Goal: Task Accomplishment & Management: Use online tool/utility

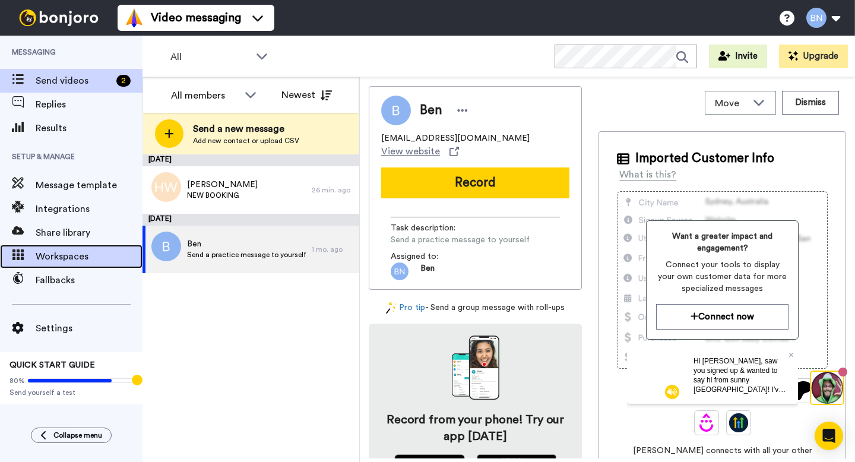
click at [80, 261] on span "Workspaces" at bounding box center [89, 256] width 107 height 14
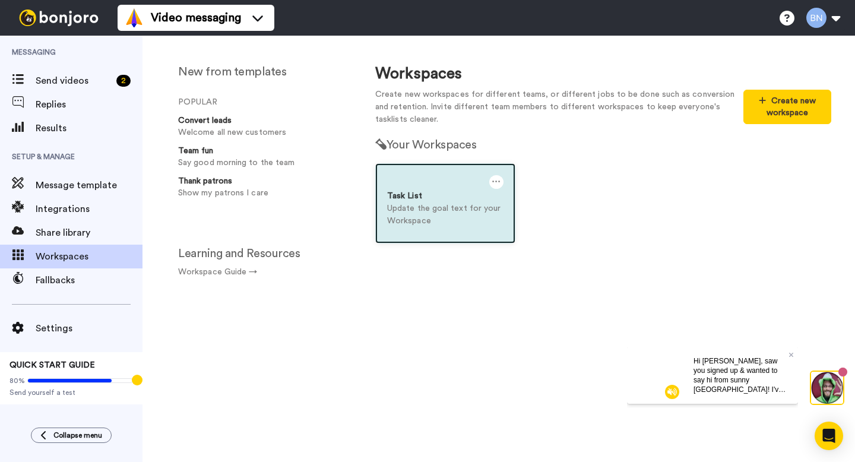
click at [496, 182] on icon at bounding box center [496, 181] width 8 height 13
click at [452, 189] on div "Settings" at bounding box center [458, 187] width 106 height 23
click at [594, 173] on div "Task List Update the goal text for your Workspace" at bounding box center [603, 212] width 474 height 98
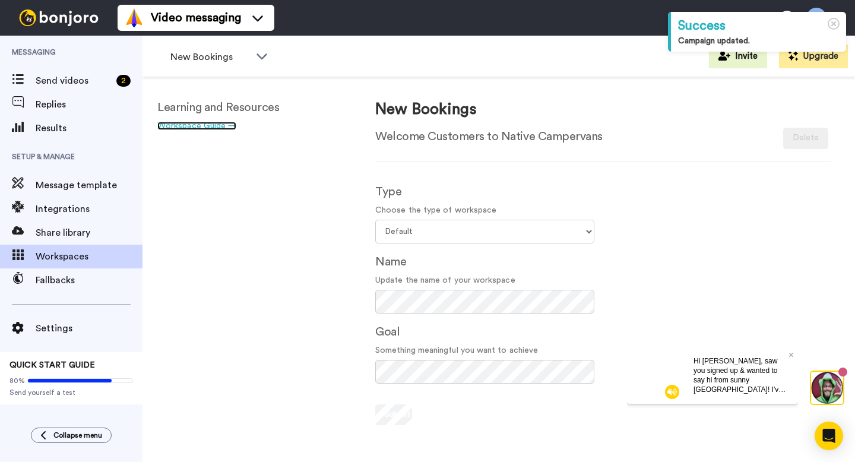
click at [210, 129] on link "Workspace Guide →" at bounding box center [196, 126] width 79 height 8
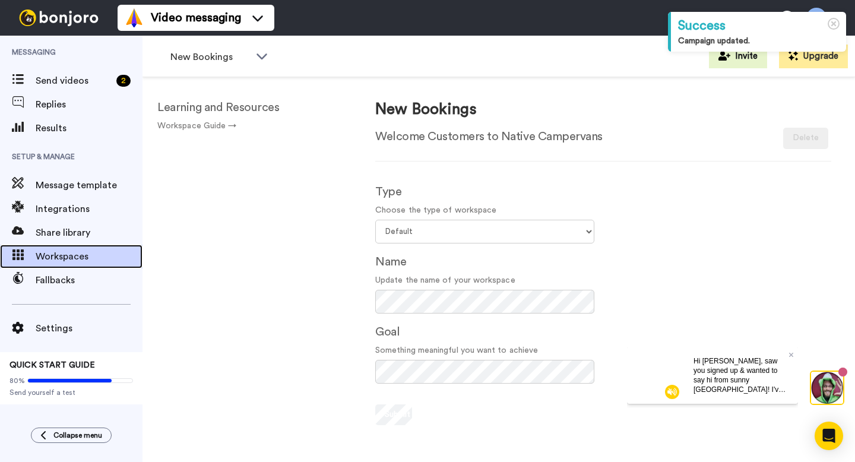
click at [67, 262] on span "Workspaces" at bounding box center [89, 256] width 107 height 14
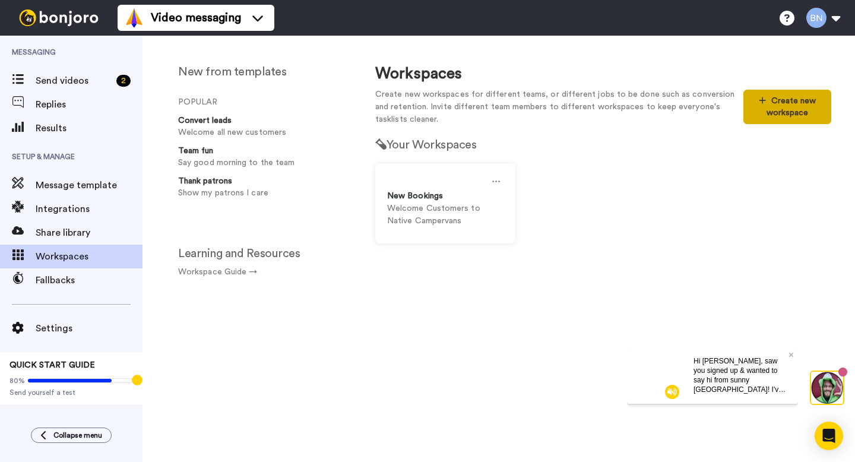
click at [778, 113] on button "Create new workspace" at bounding box center [787, 107] width 88 height 34
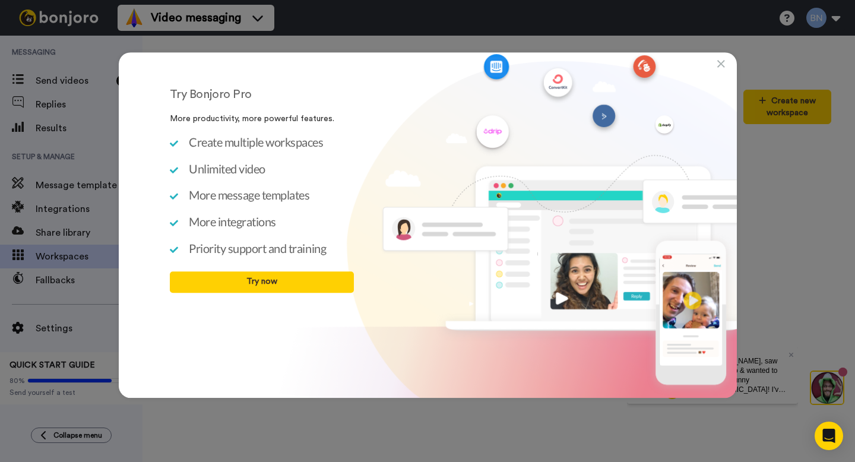
click at [724, 65] on icon at bounding box center [721, 64] width 8 height 12
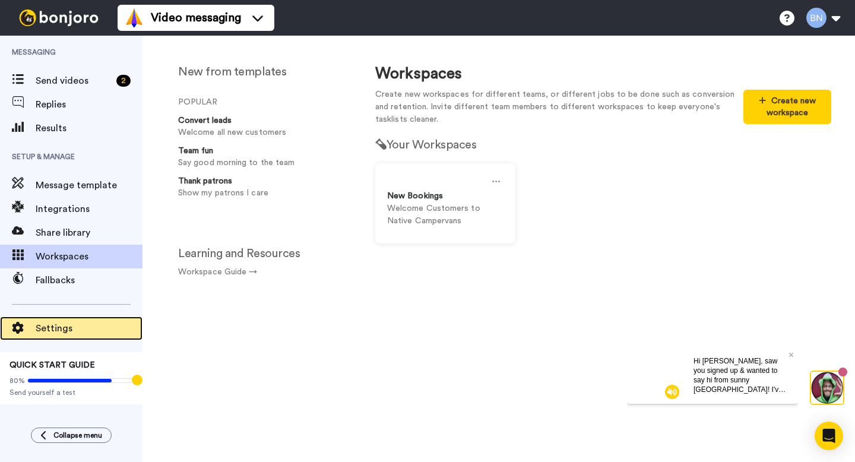
click at [87, 323] on span "Settings" at bounding box center [89, 328] width 107 height 14
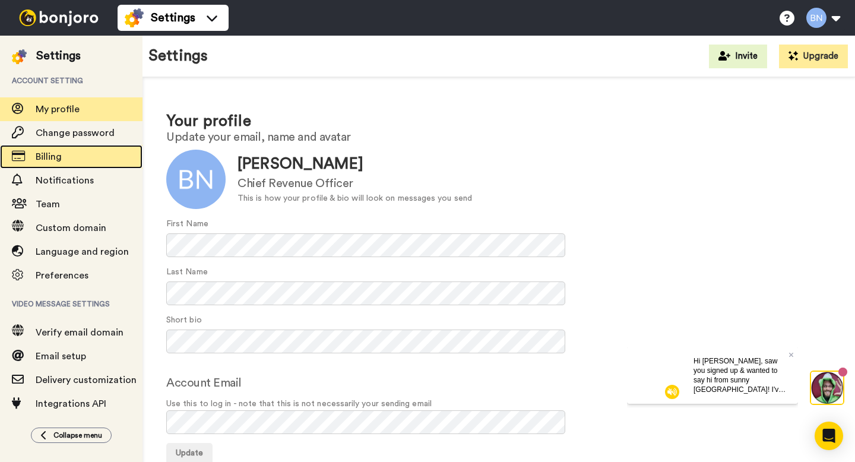
click at [77, 157] on span "Billing" at bounding box center [89, 157] width 107 height 14
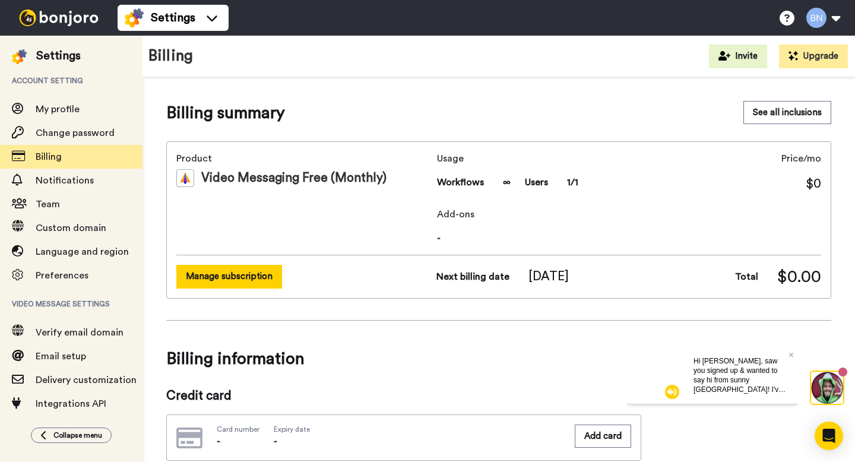
click at [242, 283] on button "Manage subscription" at bounding box center [229, 276] width 106 height 23
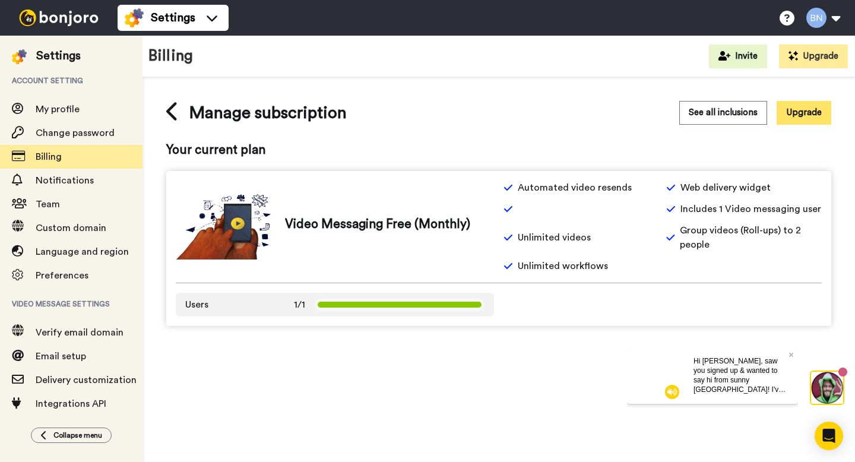
click at [808, 117] on button "Upgrade" at bounding box center [803, 112] width 55 height 23
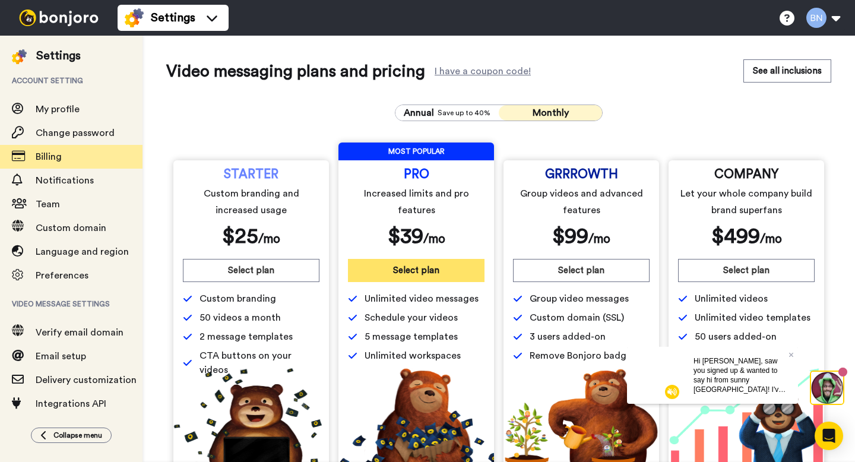
click at [433, 271] on button "Select plan" at bounding box center [416, 270] width 137 height 23
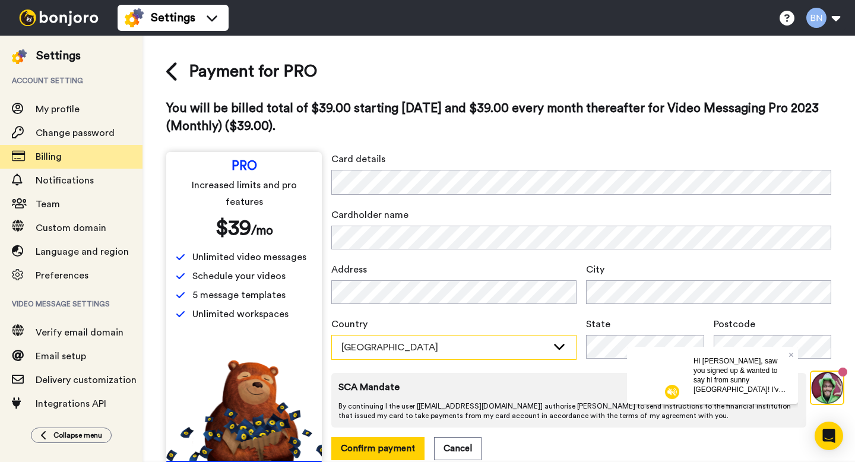
click at [553, 355] on div "Australia" at bounding box center [454, 347] width 244 height 24
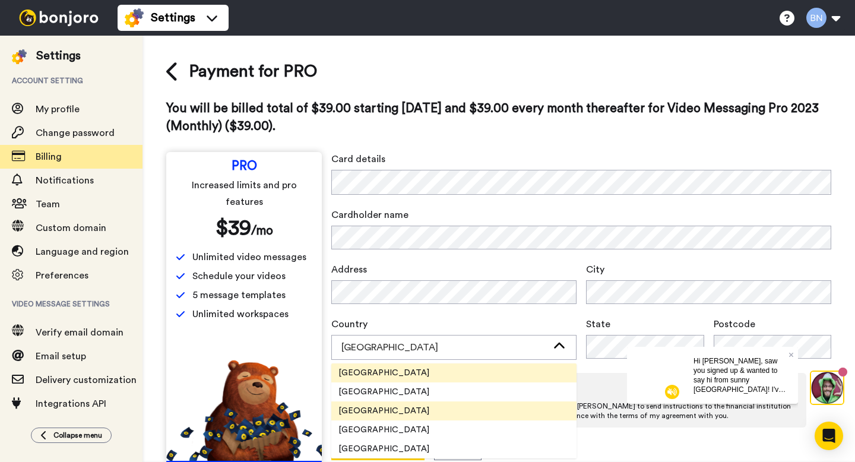
click at [523, 405] on li "United States" at bounding box center [453, 410] width 245 height 19
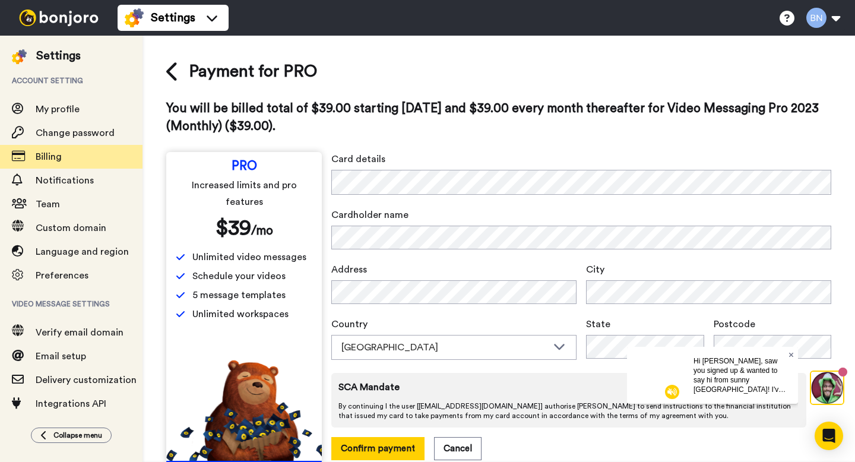
click at [789, 353] on icon at bounding box center [790, 354] width 5 height 5
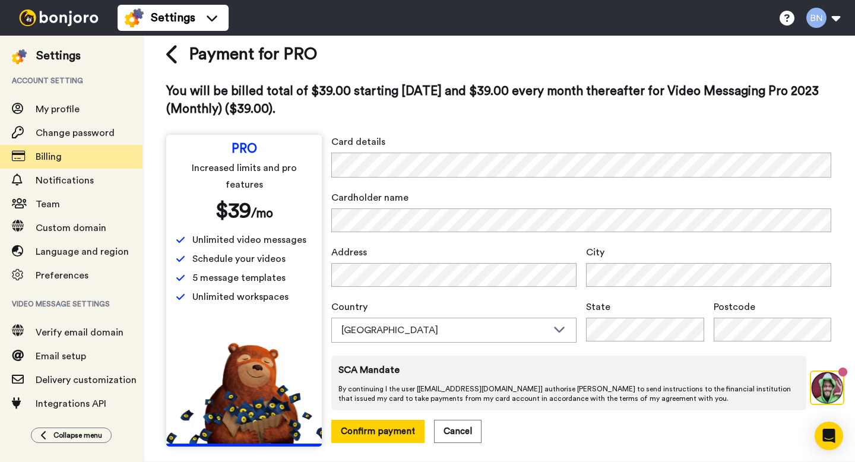
scroll to position [26, 0]
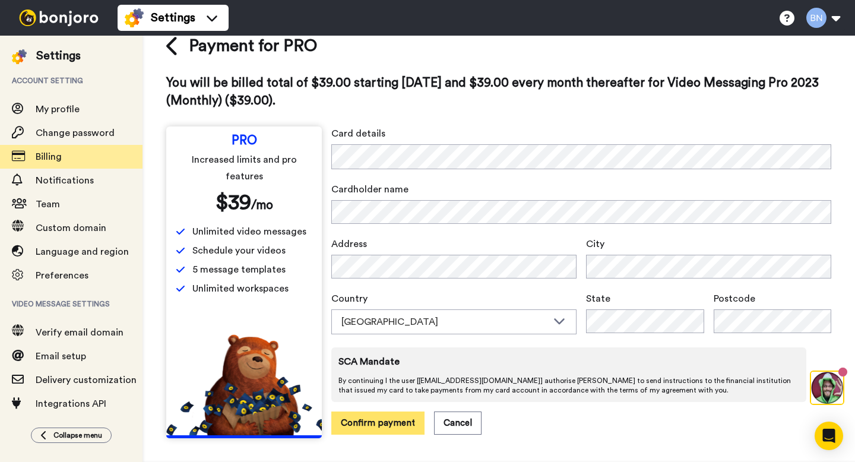
click at [397, 426] on button "Confirm payment" at bounding box center [377, 422] width 93 height 23
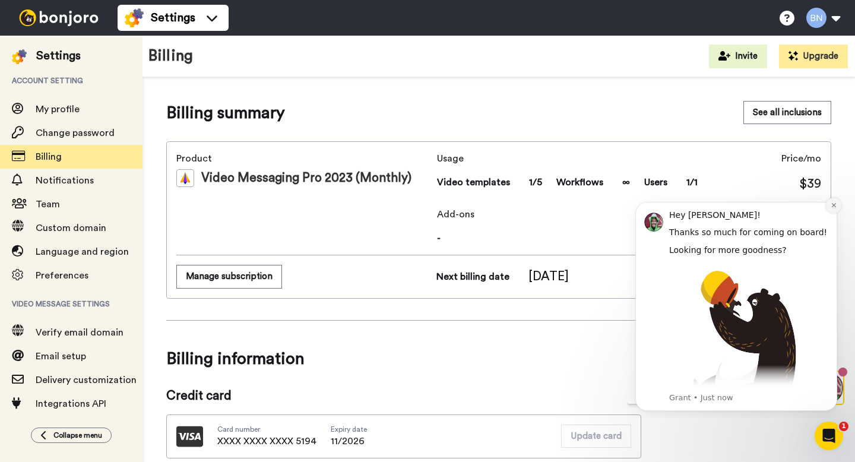
click at [831, 202] on icon "Dismiss notification" at bounding box center [833, 205] width 7 height 7
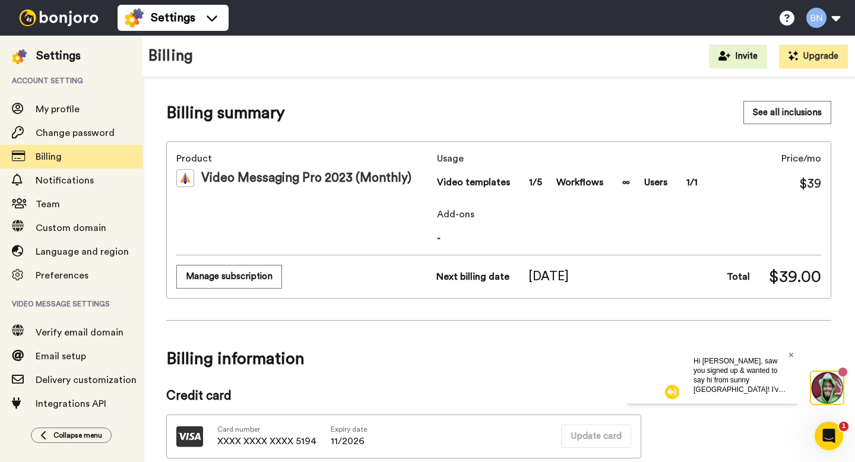
click at [789, 355] on icon at bounding box center [790, 354] width 5 height 5
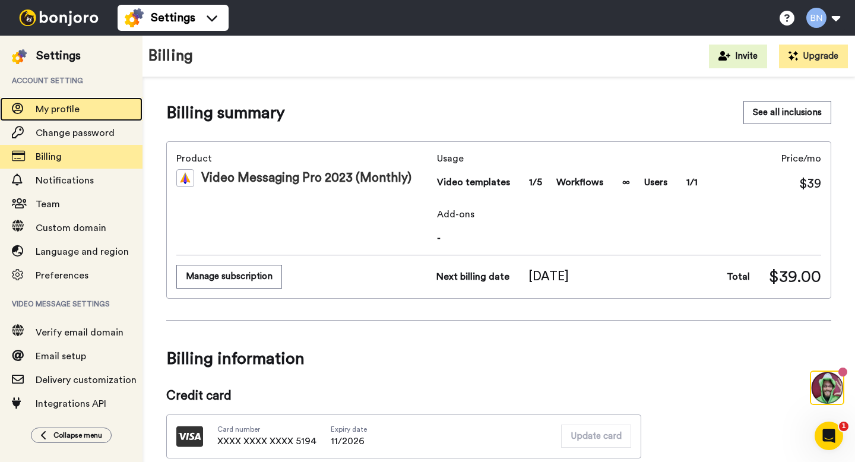
click at [78, 113] on span "My profile" at bounding box center [58, 108] width 44 height 9
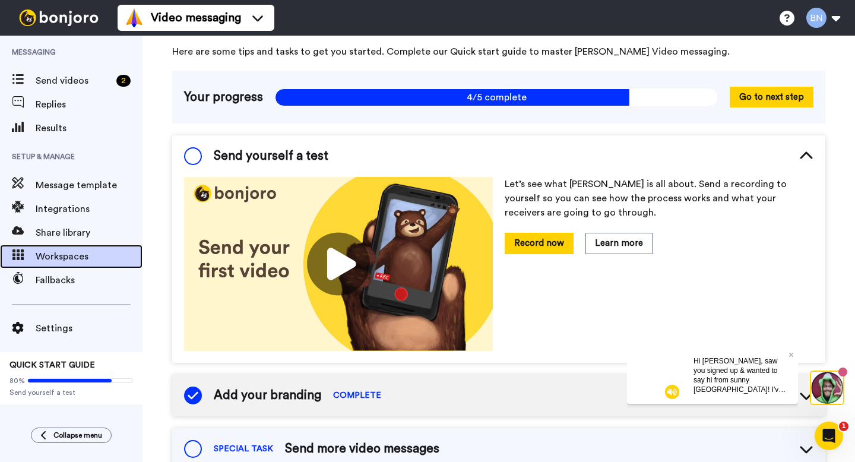
click at [98, 252] on span "Workspaces" at bounding box center [89, 256] width 107 height 14
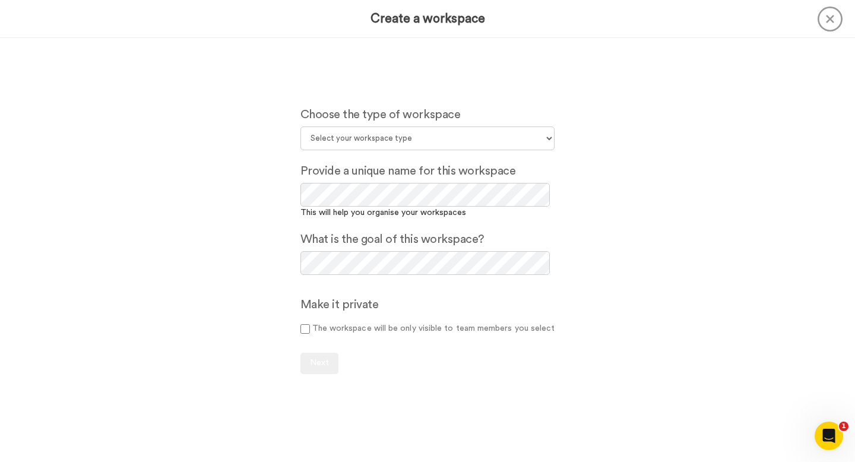
click at [393, 140] on select "Select your workspace type Default Onboarding Activation Retention Team updates…" at bounding box center [427, 138] width 255 height 24
select select "Other"
click at [302, 126] on select "Select your workspace type Default Onboarding Activation Retention Team updates…" at bounding box center [427, 138] width 255 height 24
click at [324, 363] on span "Next" at bounding box center [319, 363] width 19 height 8
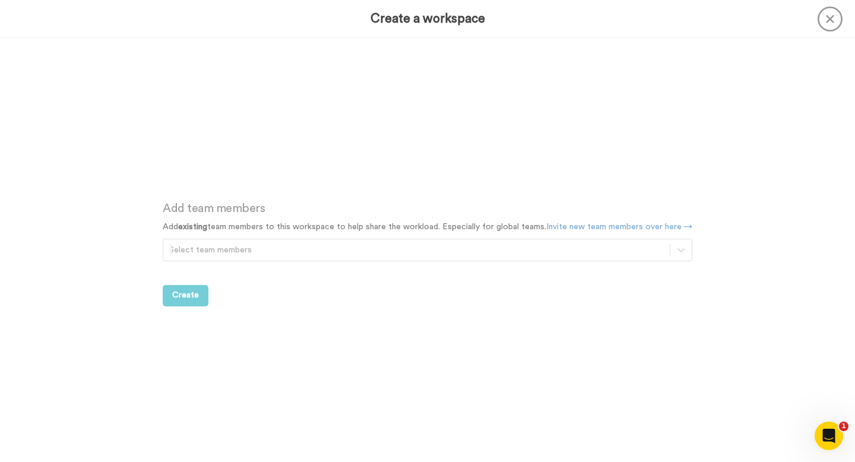
scroll to position [424, 0]
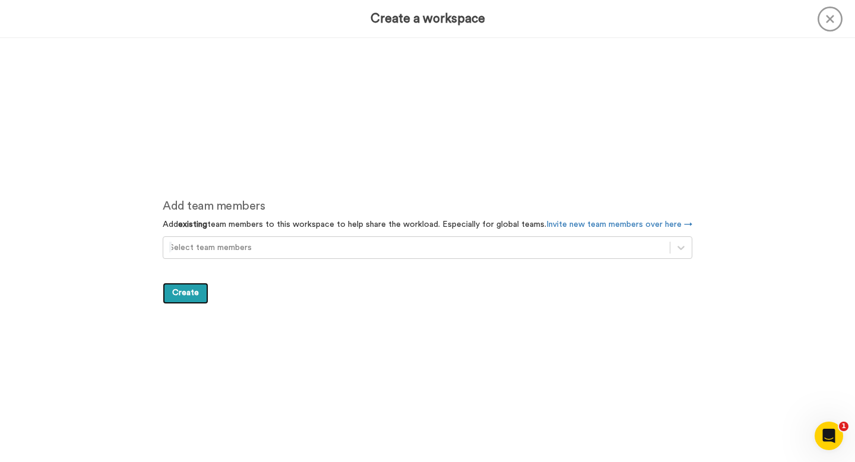
click at [200, 293] on button "Create" at bounding box center [186, 293] width 46 height 21
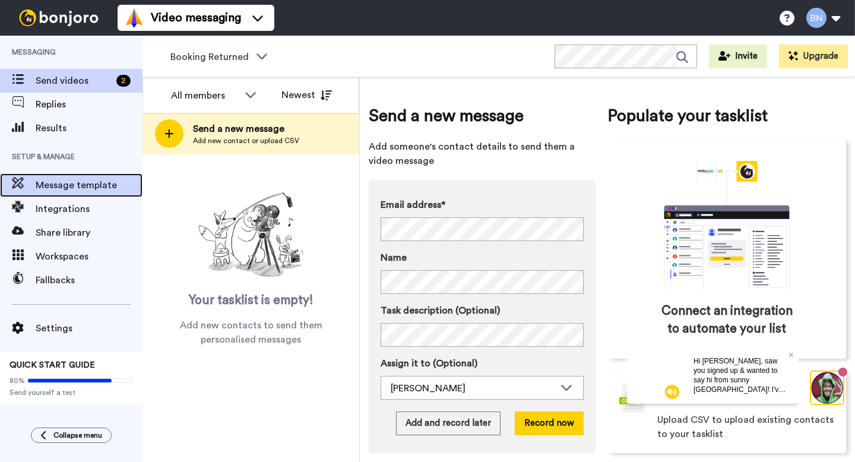
click at [90, 191] on span "Message template" at bounding box center [89, 185] width 107 height 14
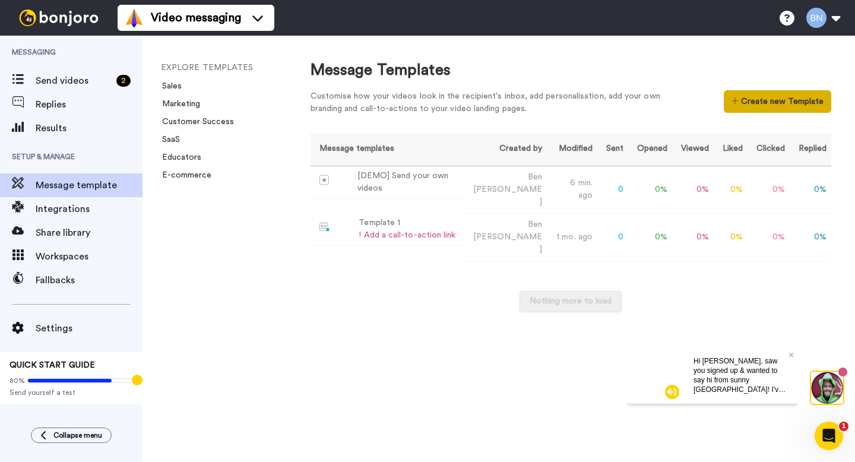
click at [757, 102] on button "Create new Template" at bounding box center [777, 101] width 107 height 23
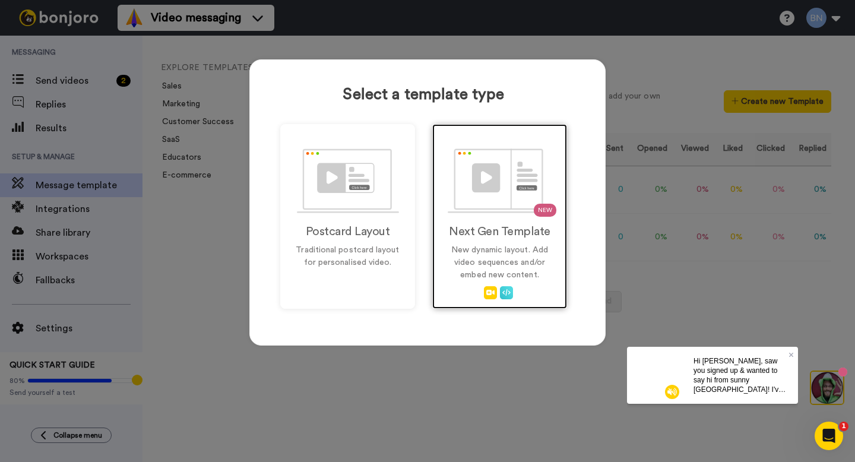
click at [506, 232] on h2 "Next Gen Template" at bounding box center [500, 231] width 110 height 13
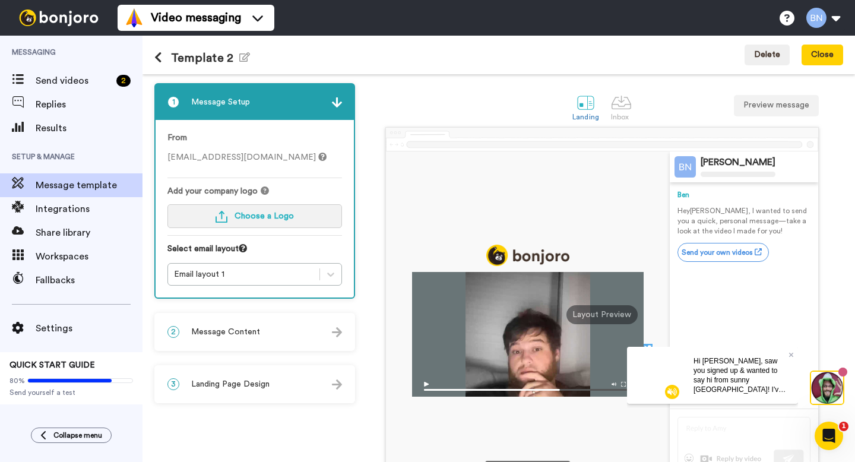
click at [292, 214] on button "Choose a Logo" at bounding box center [254, 216] width 175 height 24
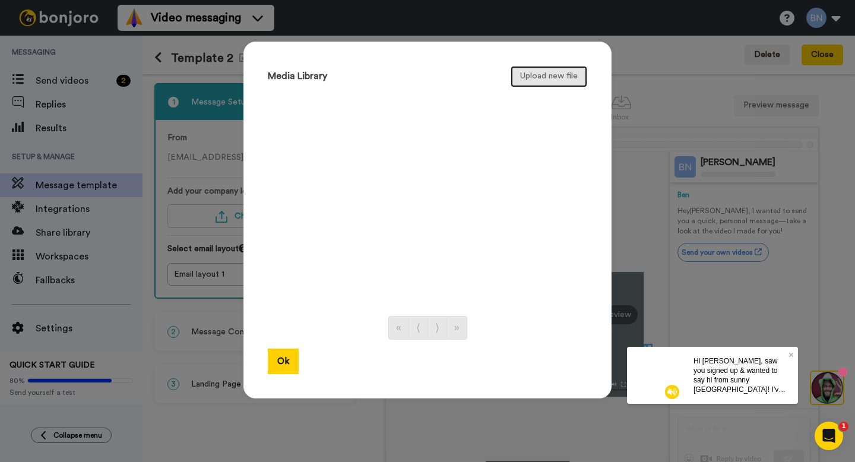
click at [563, 81] on button "Upload new file" at bounding box center [548, 76] width 77 height 21
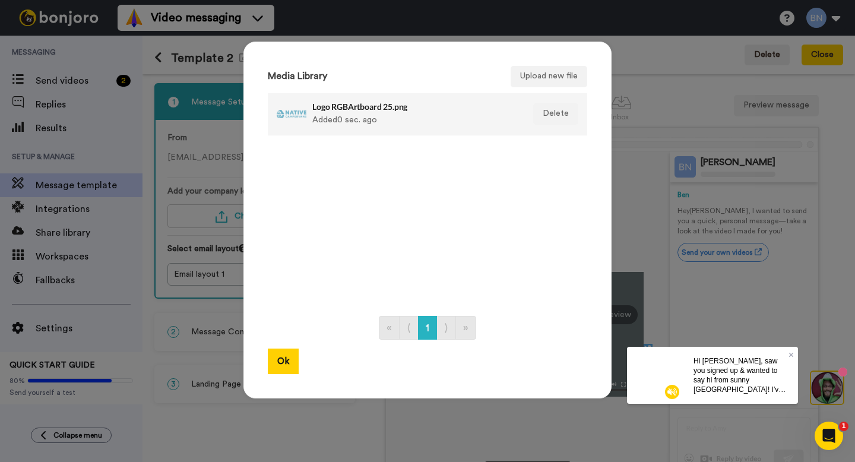
click at [335, 116] on div "Logo RGBArtboard 25.png Added 0 sec. ago" at bounding box center [414, 114] width 205 height 30
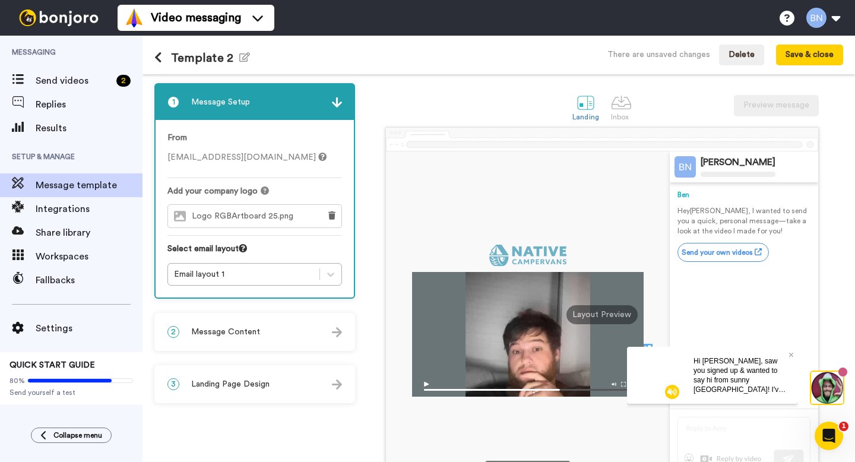
click at [523, 253] on img at bounding box center [527, 255] width 77 height 21
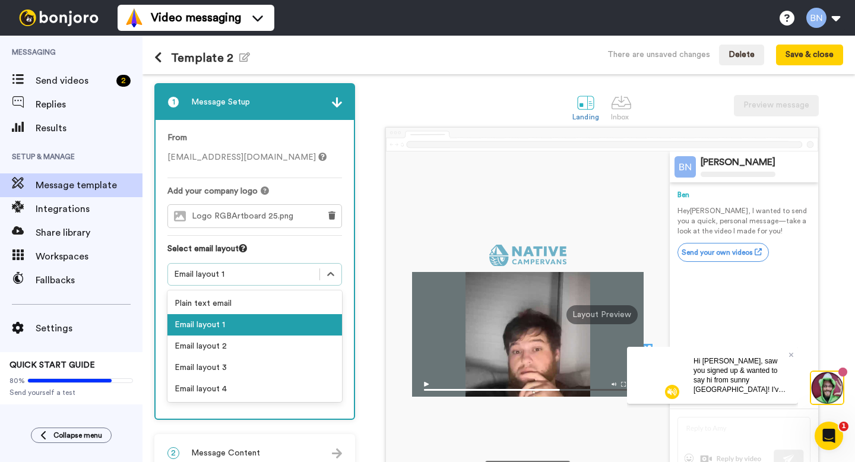
click at [243, 274] on div "Email layout 1" at bounding box center [243, 274] width 139 height 12
click at [236, 344] on div "Email layout 2" at bounding box center [254, 345] width 175 height 21
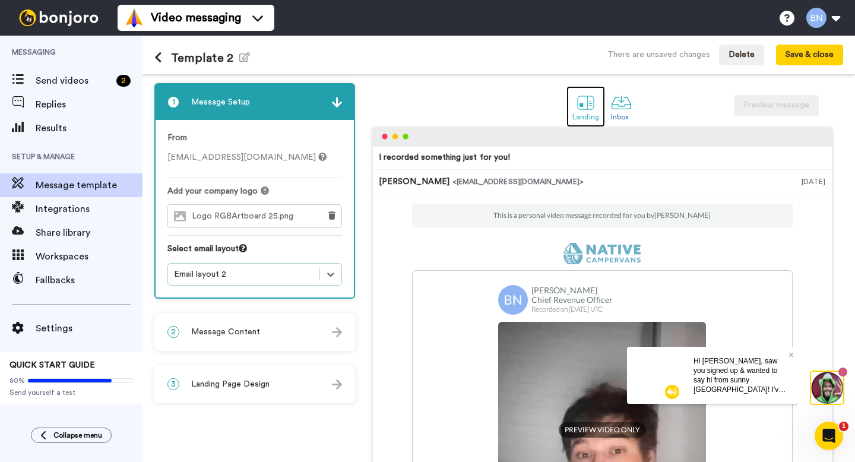
click at [586, 109] on div at bounding box center [585, 102] width 21 height 21
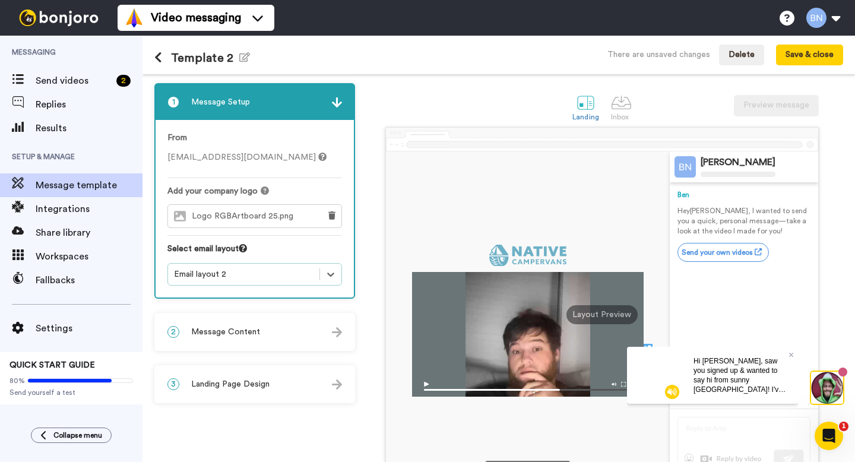
click at [550, 256] on img at bounding box center [527, 255] width 77 height 21
click at [789, 353] on icon at bounding box center [791, 354] width 5 height 7
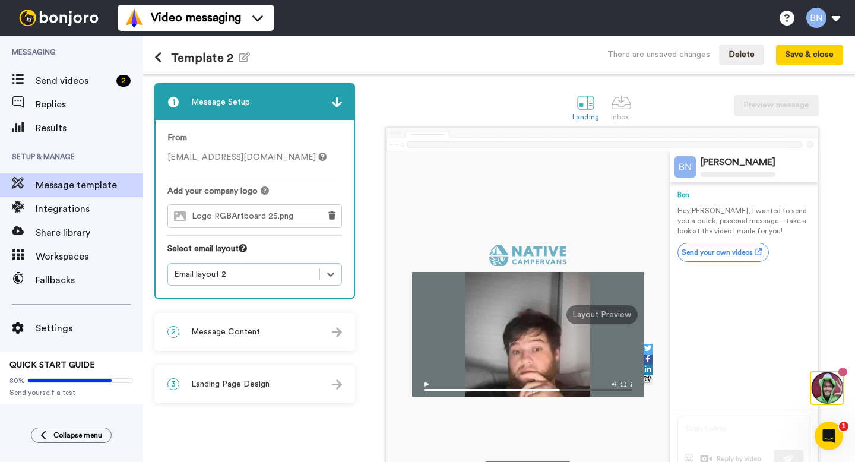
click at [264, 189] on icon at bounding box center [265, 190] width 8 height 8
click at [513, 253] on img at bounding box center [527, 255] width 77 height 21
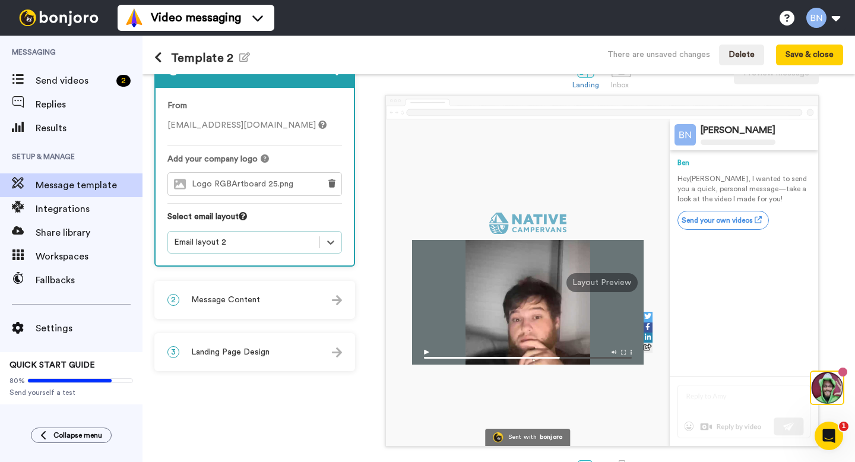
scroll to position [34, 0]
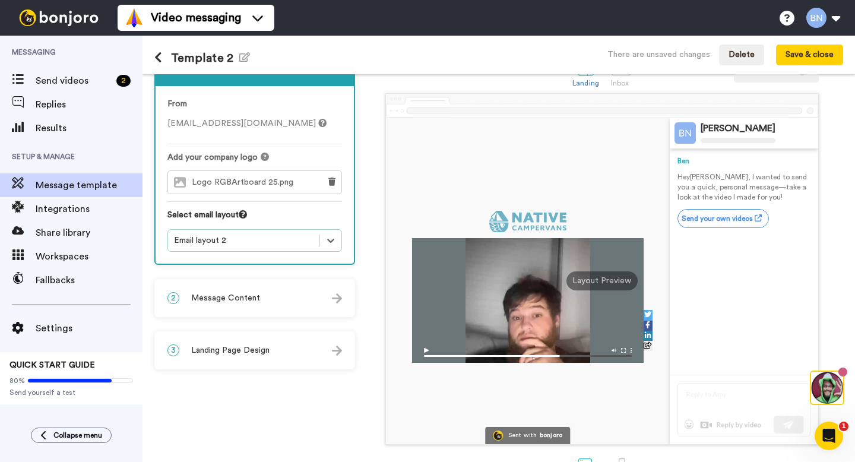
click at [271, 359] on div "3 Landing Page Design" at bounding box center [255, 350] width 198 height 36
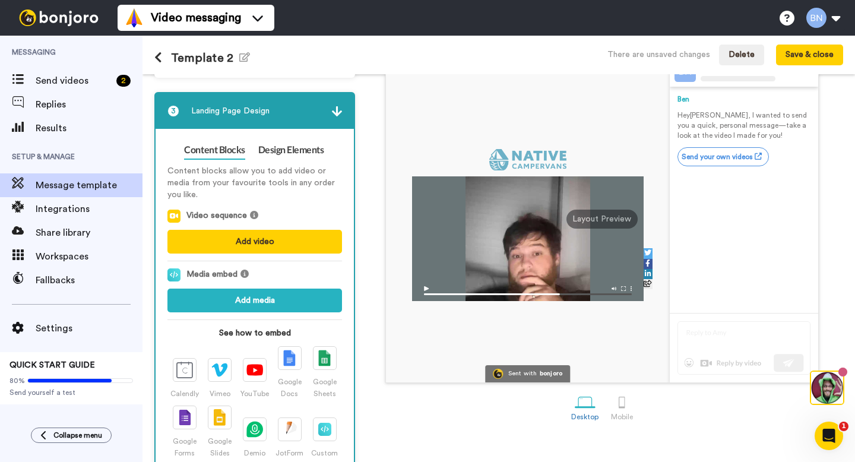
scroll to position [93, 0]
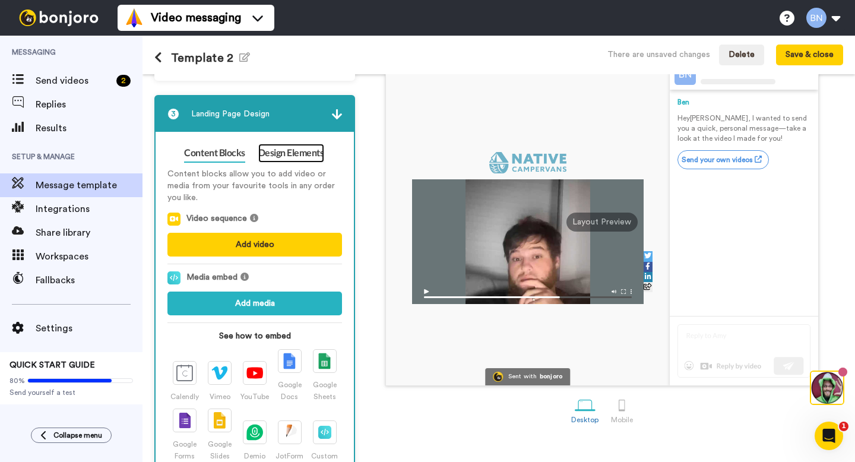
click at [296, 160] on link "Design Elements" at bounding box center [291, 153] width 66 height 19
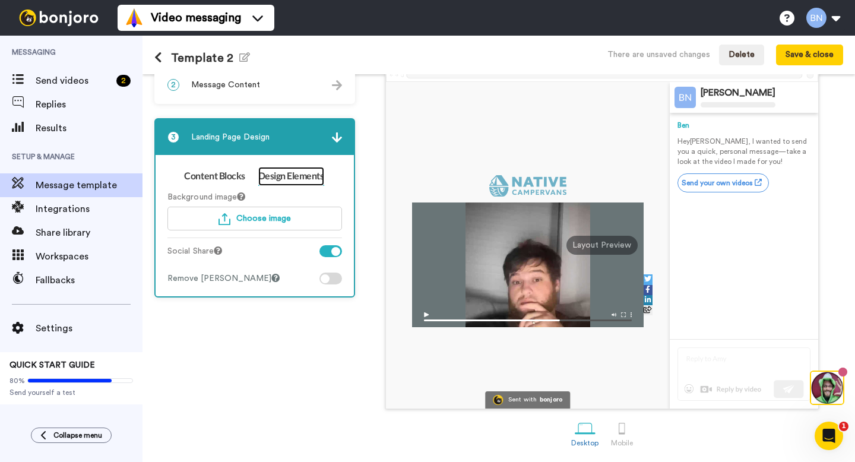
scroll to position [71, 0]
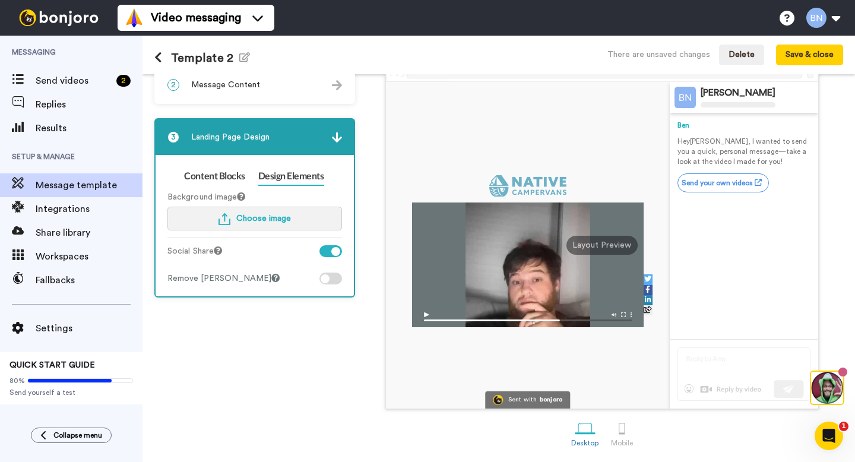
click at [239, 215] on span "Choose image" at bounding box center [263, 218] width 55 height 8
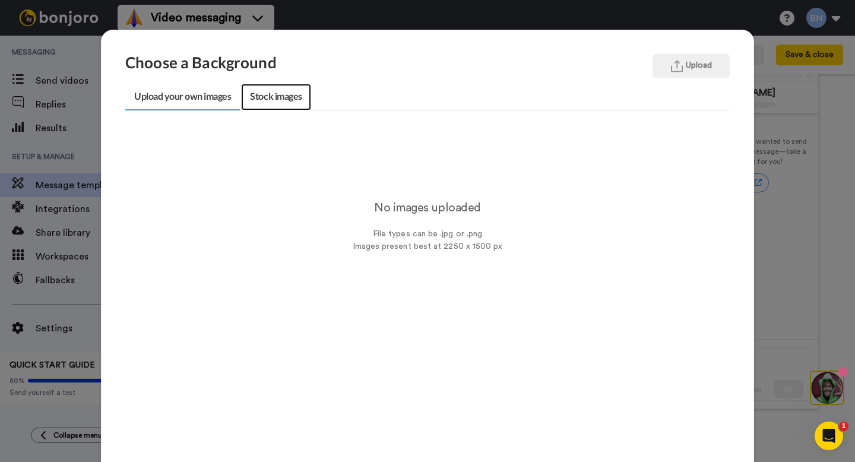
click at [299, 99] on link "Stock images" at bounding box center [275, 97] width 69 height 27
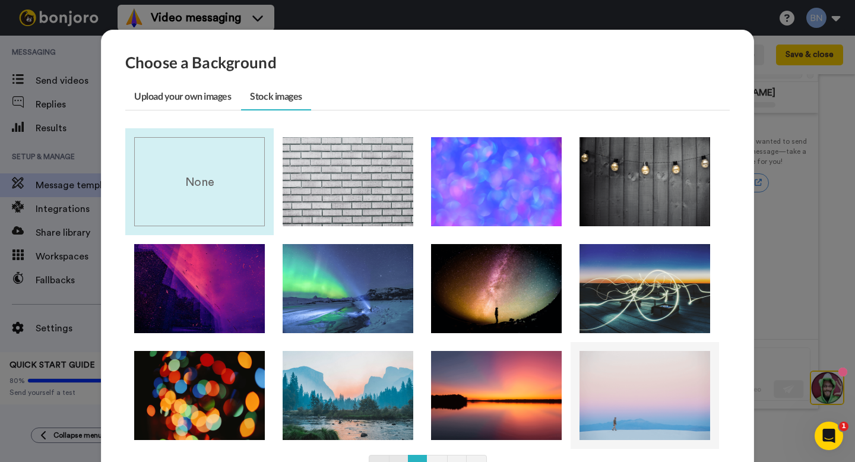
click at [614, 391] on img at bounding box center [644, 395] width 131 height 89
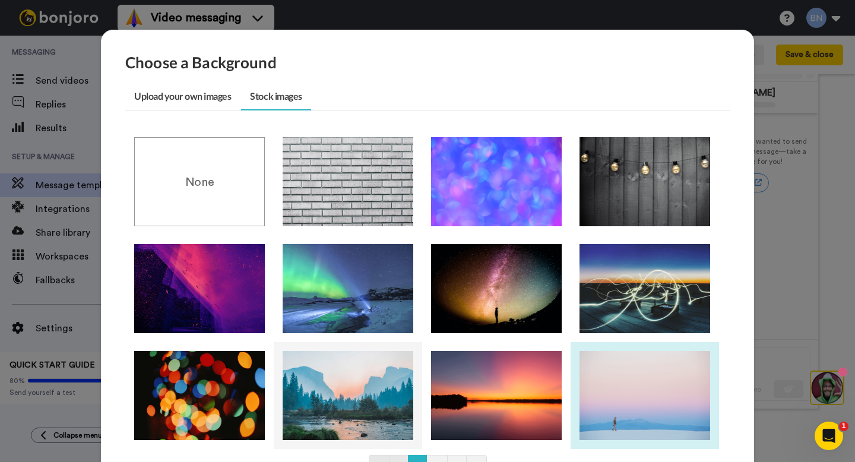
click at [374, 387] on img at bounding box center [348, 395] width 131 height 89
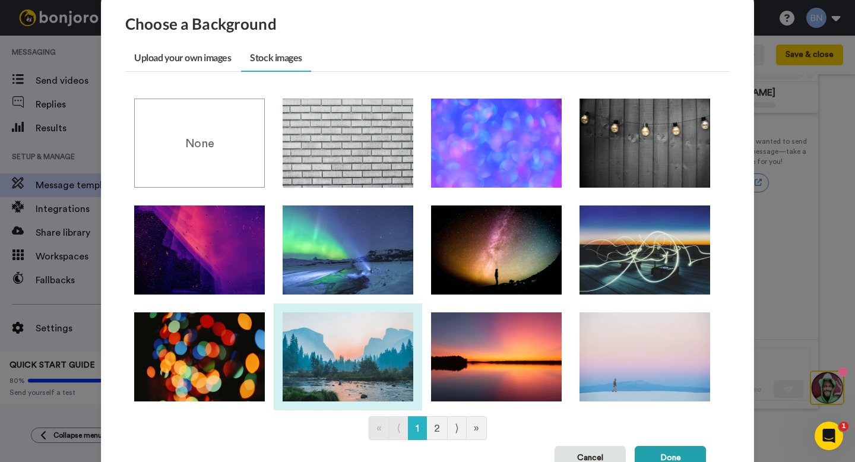
scroll to position [100, 0]
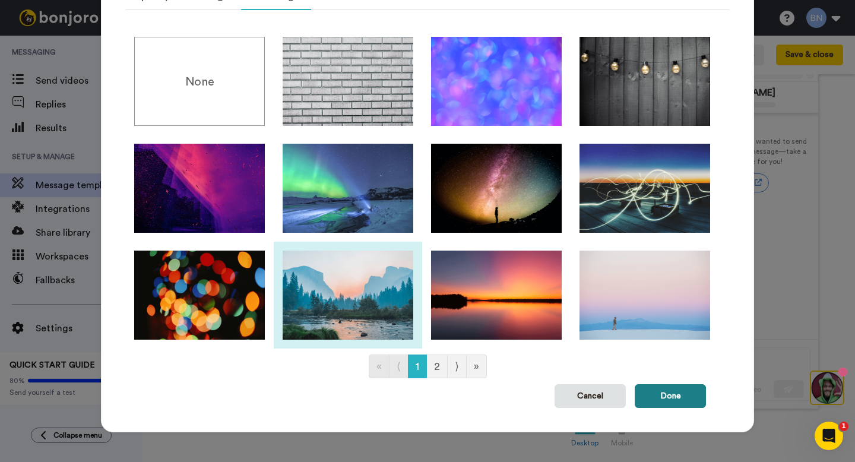
click at [680, 406] on button "Done" at bounding box center [670, 396] width 71 height 24
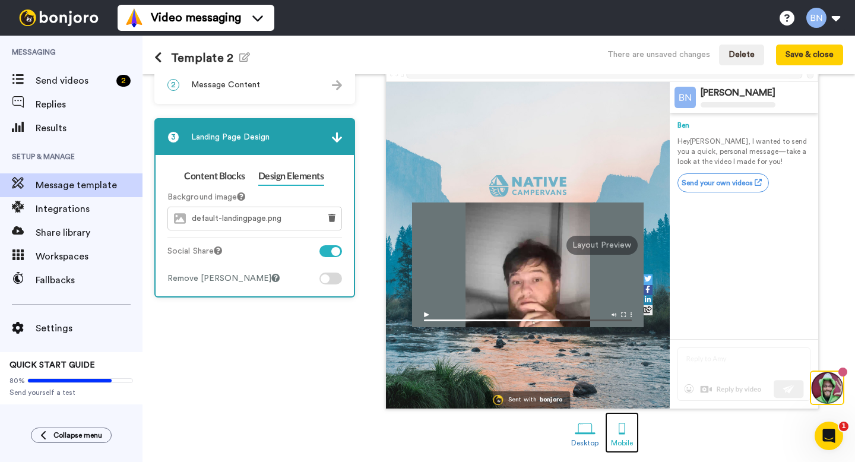
click at [628, 436] on div at bounding box center [621, 428] width 21 height 21
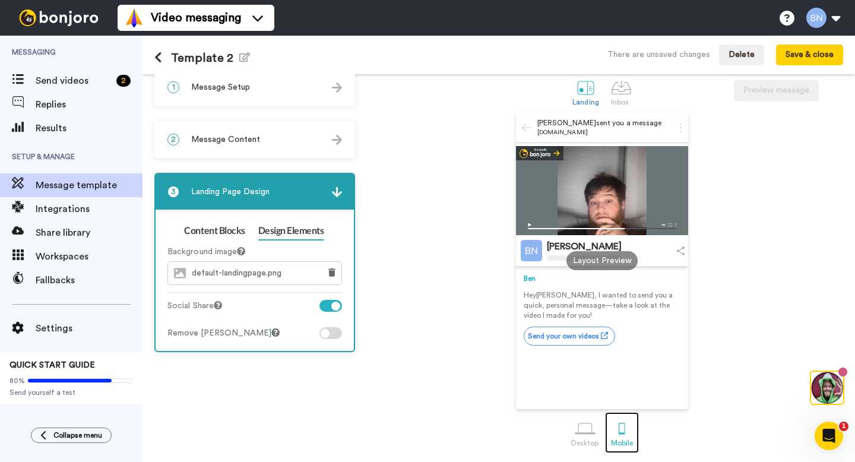
scroll to position [16, 0]
click at [585, 428] on div at bounding box center [585, 428] width 21 height 21
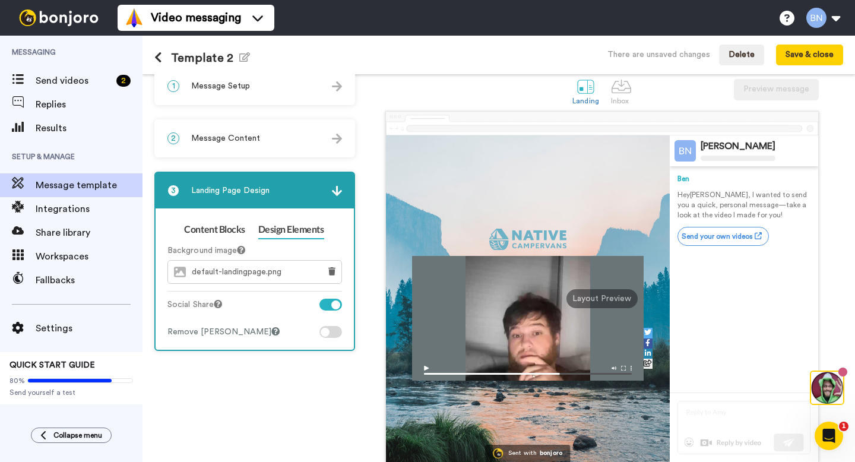
scroll to position [62, 0]
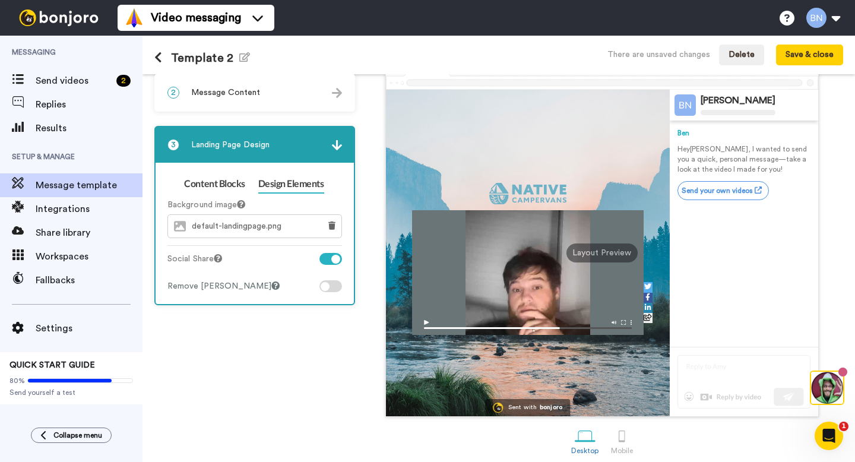
click at [328, 288] on div at bounding box center [325, 286] width 9 height 9
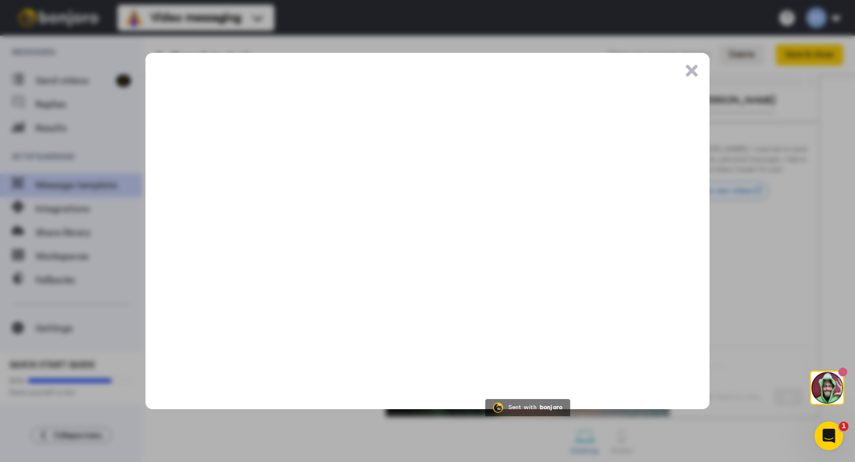
click at [692, 68] on button ".cls-1{stroke-width:0px;}" at bounding box center [692, 71] width 12 height 12
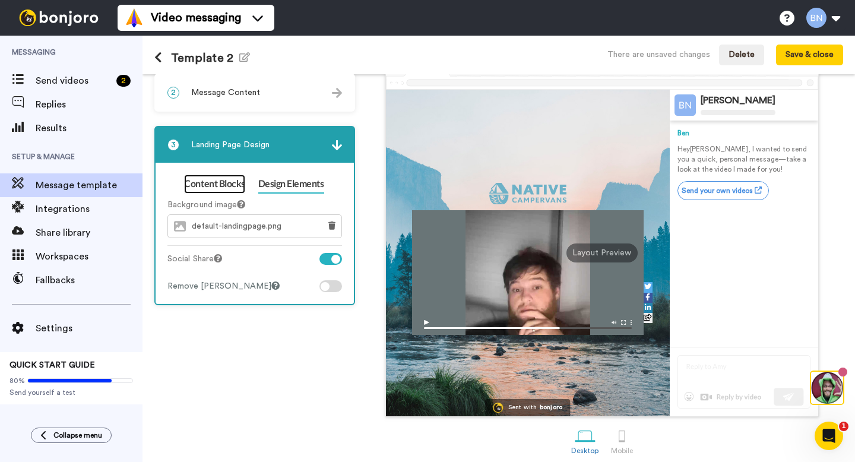
click at [225, 185] on link "Content Blocks" at bounding box center [214, 184] width 61 height 19
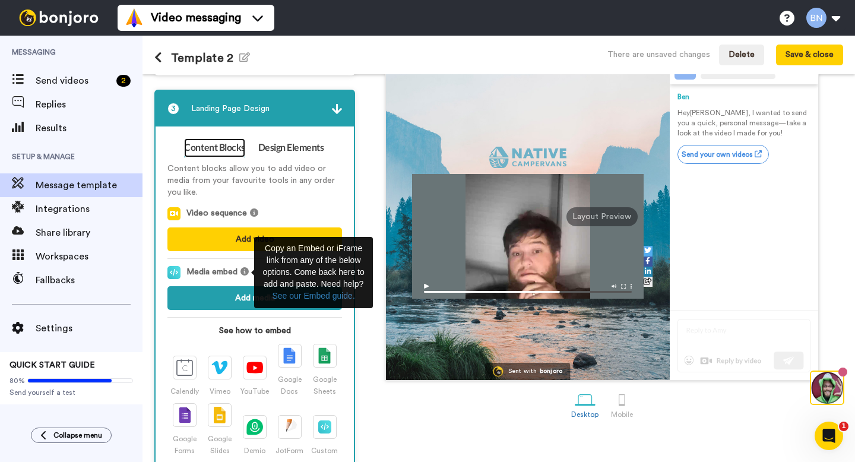
scroll to position [138, 0]
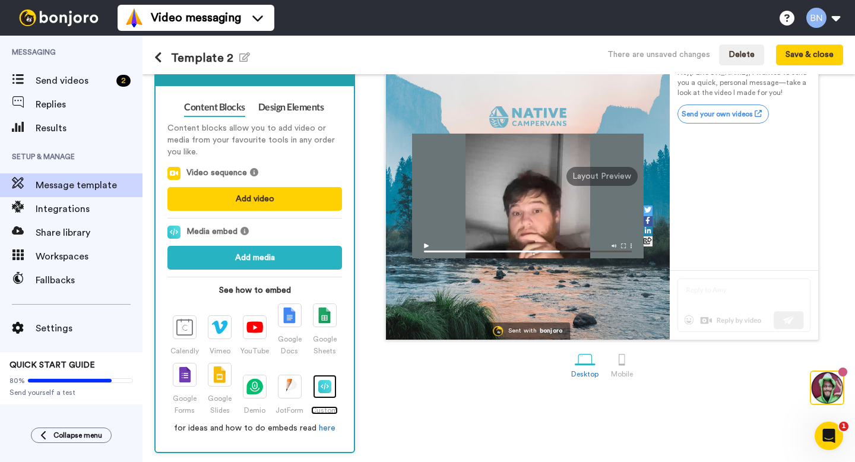
click at [325, 386] on img at bounding box center [324, 386] width 13 height 13
click at [322, 385] on img at bounding box center [324, 386] width 13 height 13
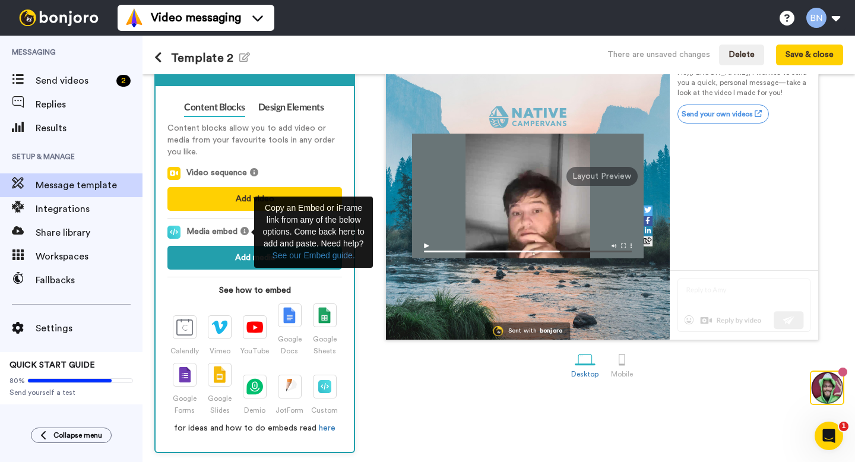
click at [246, 259] on button "Add media" at bounding box center [254, 258] width 175 height 24
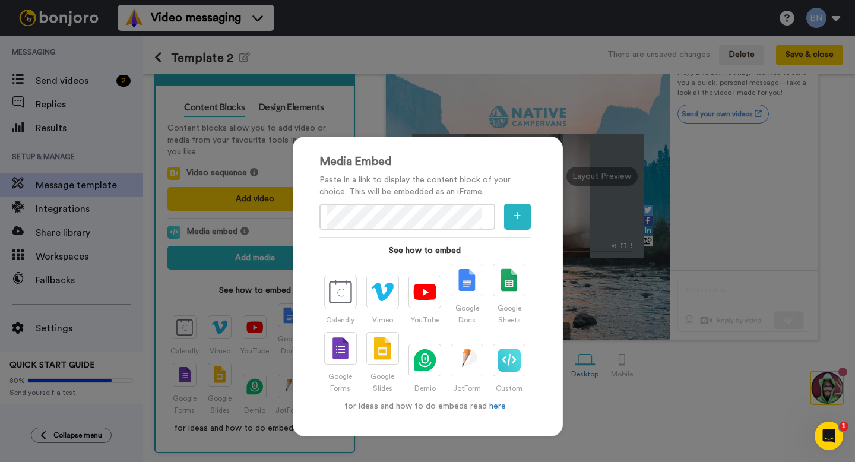
click at [655, 158] on div "Media Embed Paste in a link to display the content block of your choice. This w…" at bounding box center [427, 231] width 855 height 462
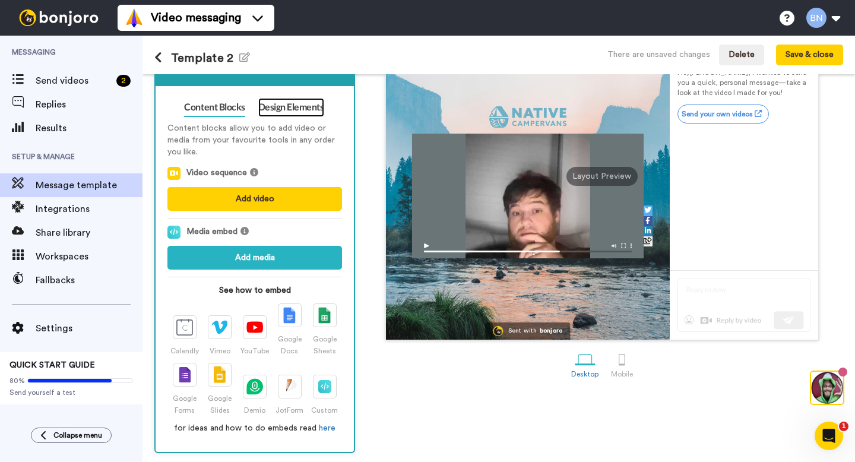
click at [307, 112] on link "Design Elements" at bounding box center [291, 107] width 66 height 19
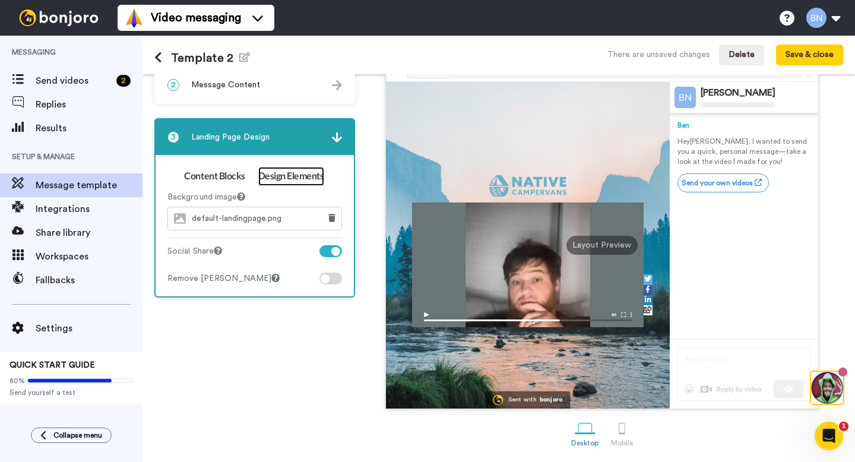
scroll to position [71, 0]
click at [335, 251] on div at bounding box center [335, 251] width 9 height 9
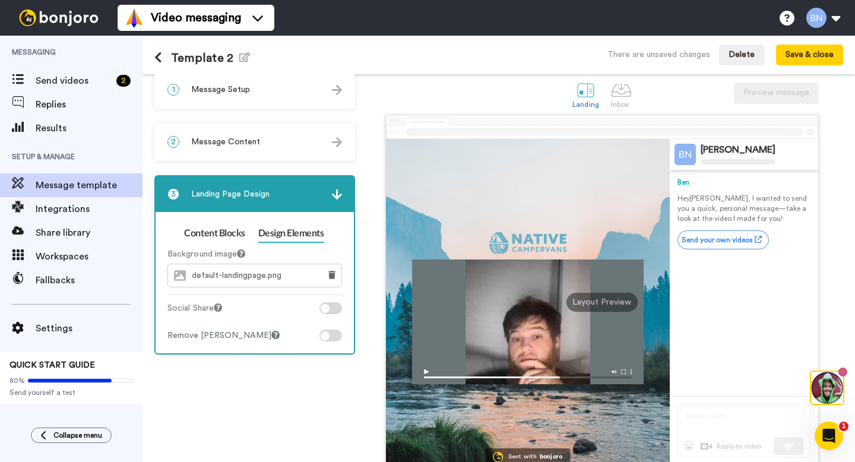
scroll to position [9, 0]
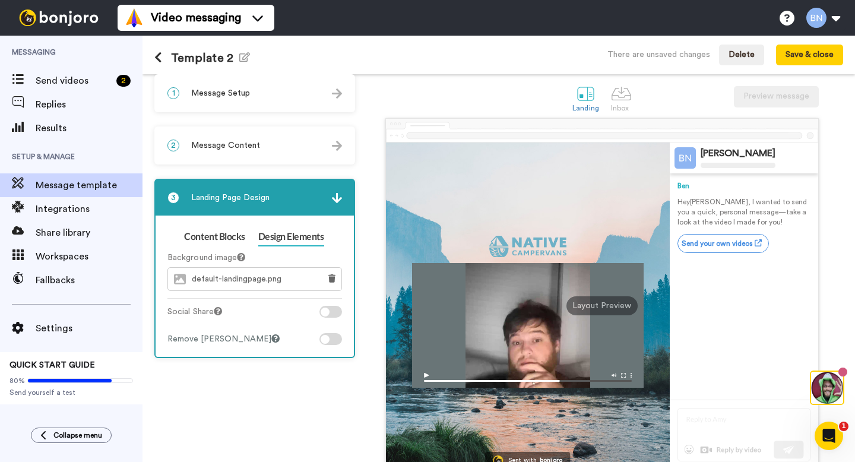
click at [227, 138] on div "2 Message Content" at bounding box center [255, 146] width 198 height 36
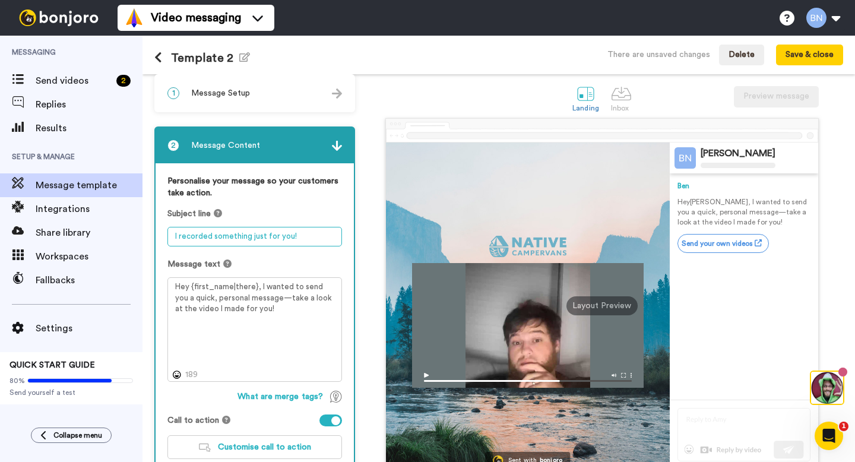
click at [262, 237] on textarea "I recorded something just for you!" at bounding box center [254, 237] width 175 height 20
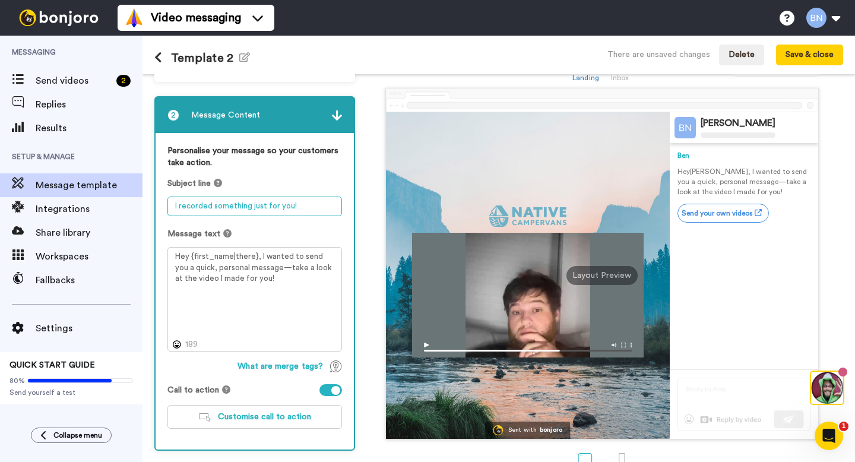
scroll to position [89, 0]
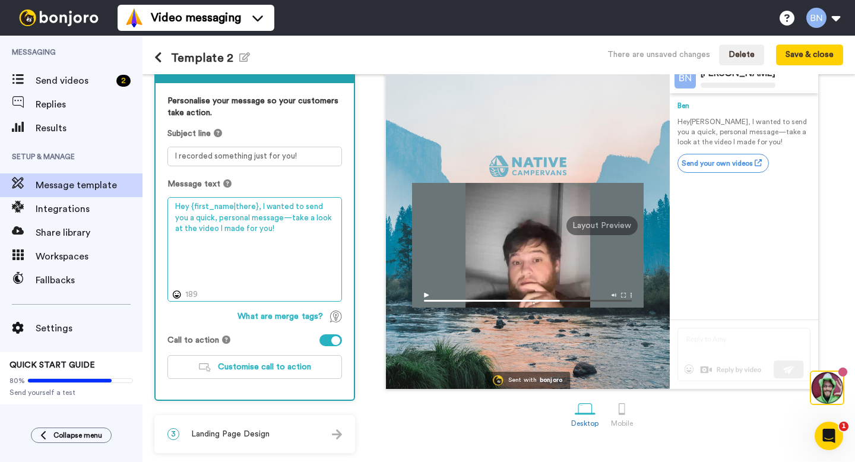
click at [273, 230] on textarea "Hey {first_name|there}, I wanted to send you a quick, personal message—take a l…" at bounding box center [254, 249] width 175 height 104
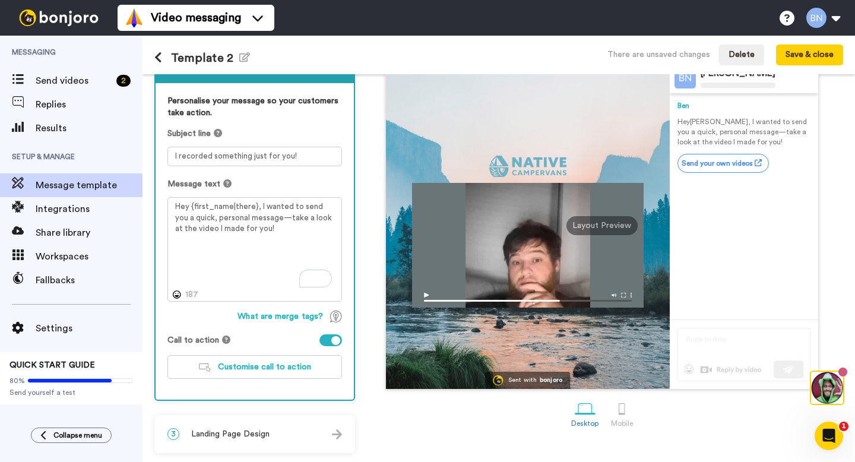
click at [332, 339] on div at bounding box center [335, 340] width 9 height 9
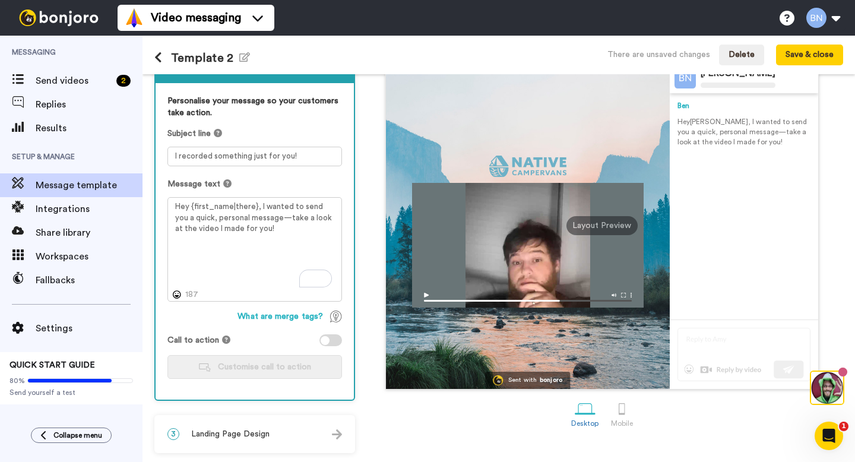
click at [333, 339] on div at bounding box center [330, 340] width 23 height 12
click at [298, 366] on span "Customise call to action" at bounding box center [264, 367] width 93 height 8
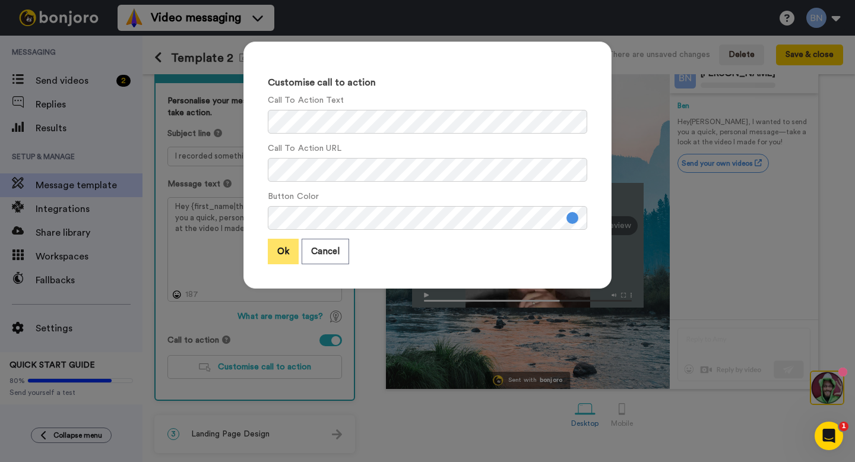
click at [288, 258] on button "Ok" at bounding box center [283, 252] width 31 height 26
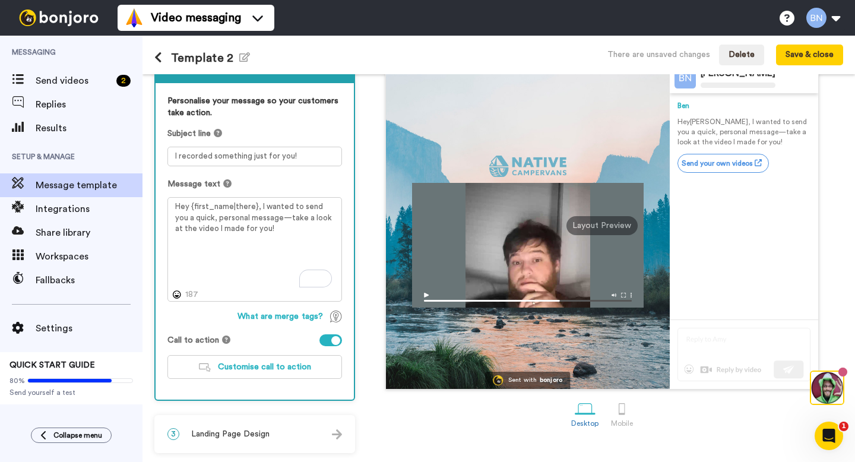
click at [337, 338] on div at bounding box center [335, 340] width 9 height 9
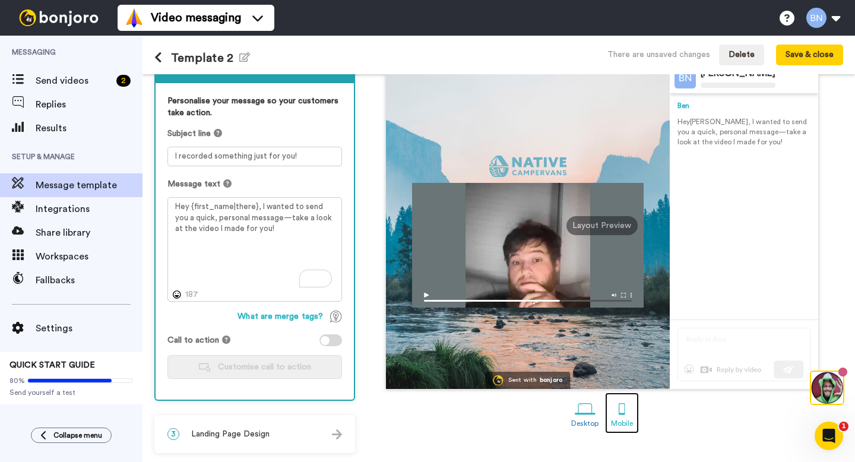
click at [623, 409] on div at bounding box center [621, 408] width 21 height 21
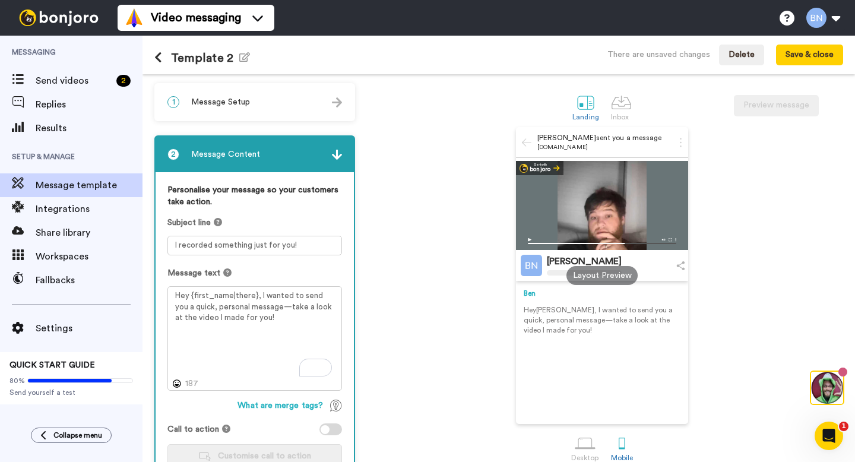
click at [681, 141] on icon at bounding box center [680, 143] width 3 height 12
click at [296, 104] on div "1 Message Setup" at bounding box center [255, 102] width 198 height 36
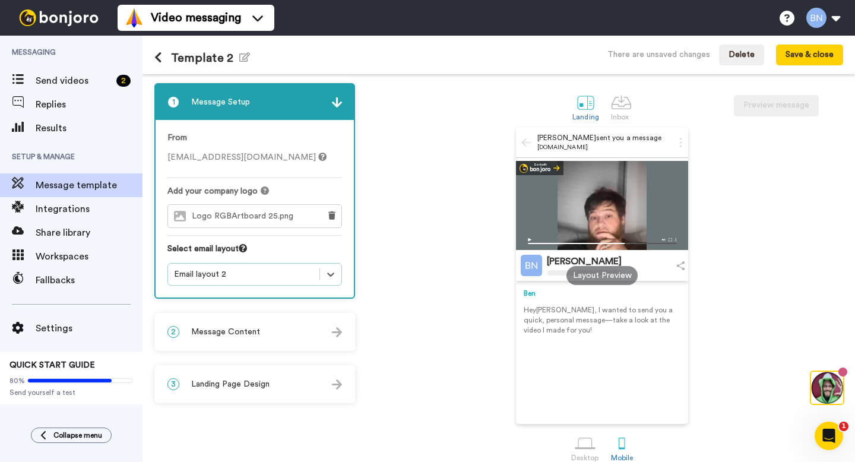
click at [290, 283] on div "Email layout 2" at bounding box center [254, 274] width 175 height 23
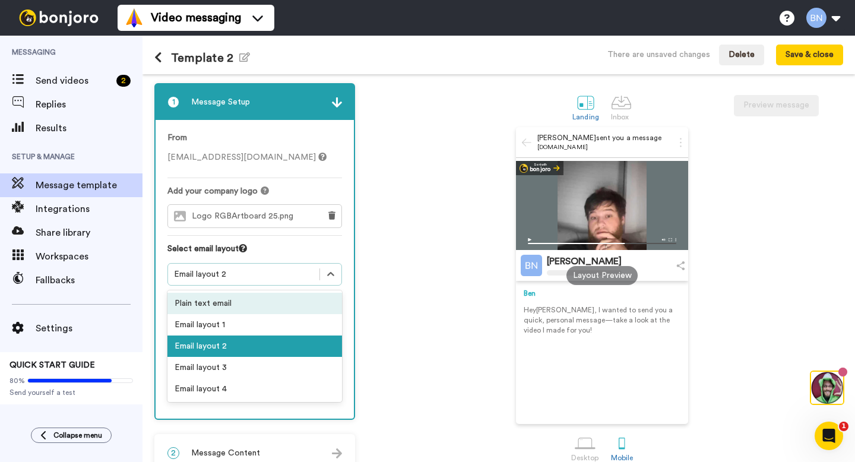
click at [496, 253] on div "[PERSON_NAME] sent you a message [DOMAIN_NAME] Sent with [PERSON_NAME] [PERSON_…" at bounding box center [602, 275] width 482 height 297
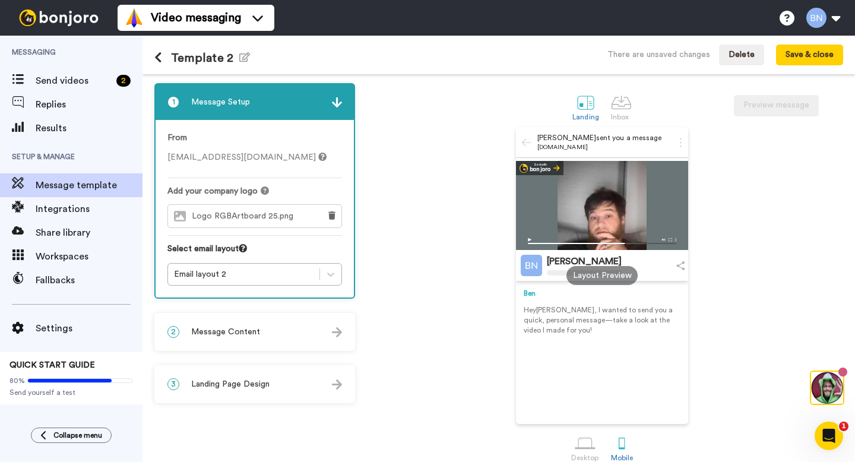
click at [266, 326] on div "2 Message Content" at bounding box center [255, 332] width 198 height 36
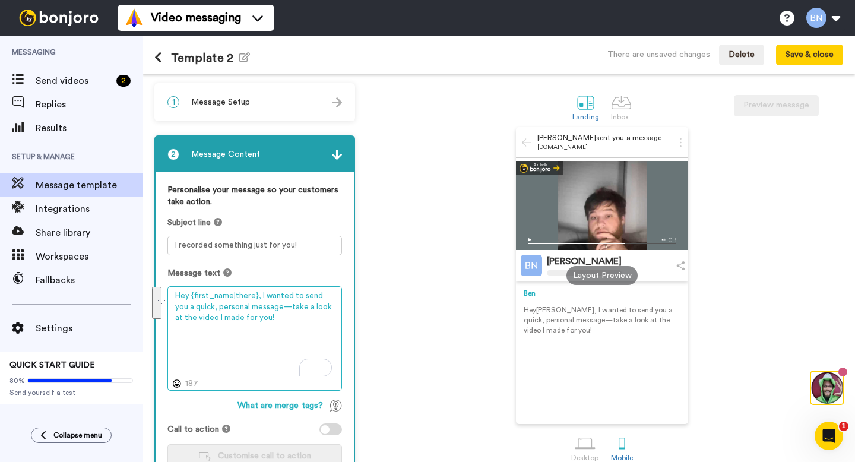
drag, startPoint x: 283, startPoint y: 322, endPoint x: 255, endPoint y: 292, distance: 40.7
click at [255, 292] on textarea "Hey {first_name|there}, I wanted to send you a quick, personal message—take a l…" at bounding box center [254, 338] width 175 height 104
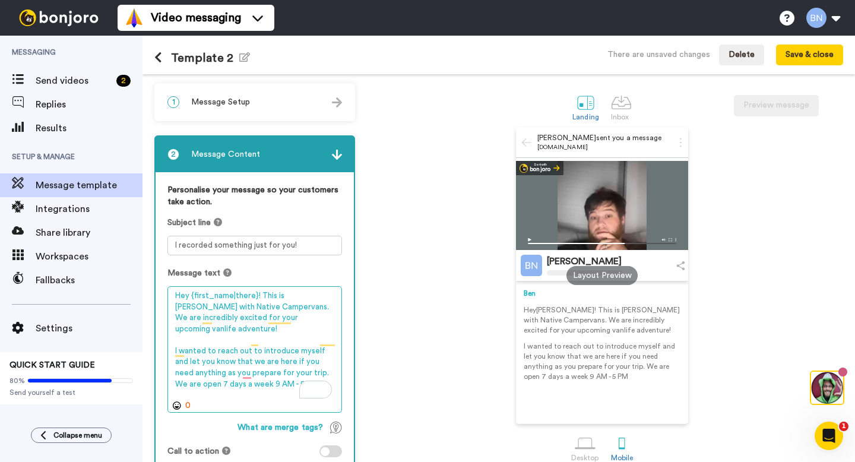
click at [317, 297] on textarea "Hey {first_name|there}! This is [PERSON_NAME] with Native Campervans. We are in…" at bounding box center [254, 349] width 175 height 126
click at [302, 370] on textarea "Hey {first_name|there}! This is [PERSON_NAME] with Native Campervans. We are in…" at bounding box center [254, 349] width 175 height 126
click at [288, 307] on textarea "Hey {first_name|there}! This is [PERSON_NAME] with Native Campervans. We are in…" at bounding box center [254, 349] width 175 height 126
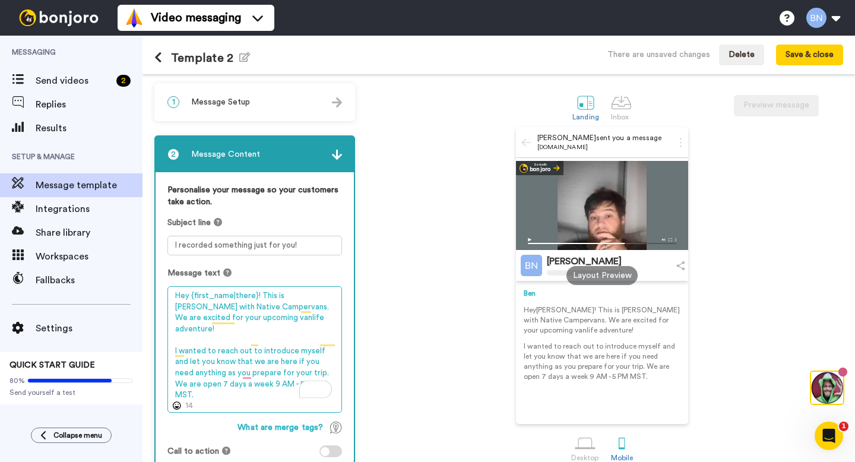
click at [312, 373] on textarea "Hey {first_name|there}! This is [PERSON_NAME] with Native Campervans. We are ex…" at bounding box center [254, 349] width 175 height 126
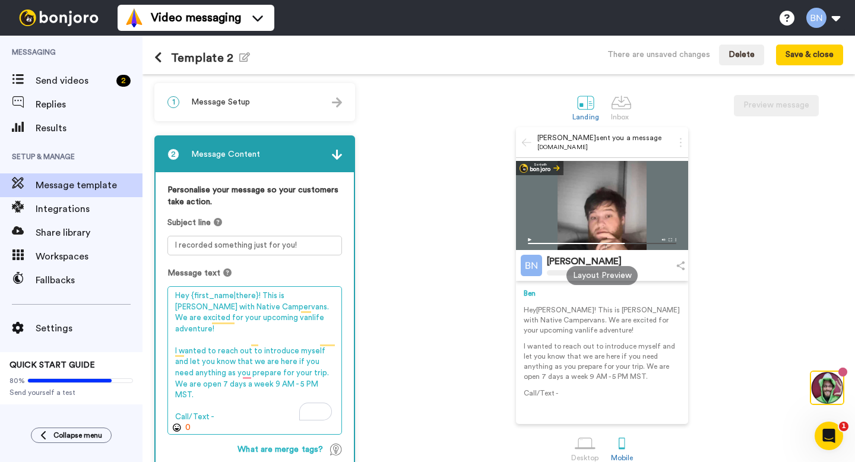
click at [192, 363] on textarea "Hey {first_name|there}! This is [PERSON_NAME] with Native Campervans. We are ex…" at bounding box center [254, 360] width 175 height 148
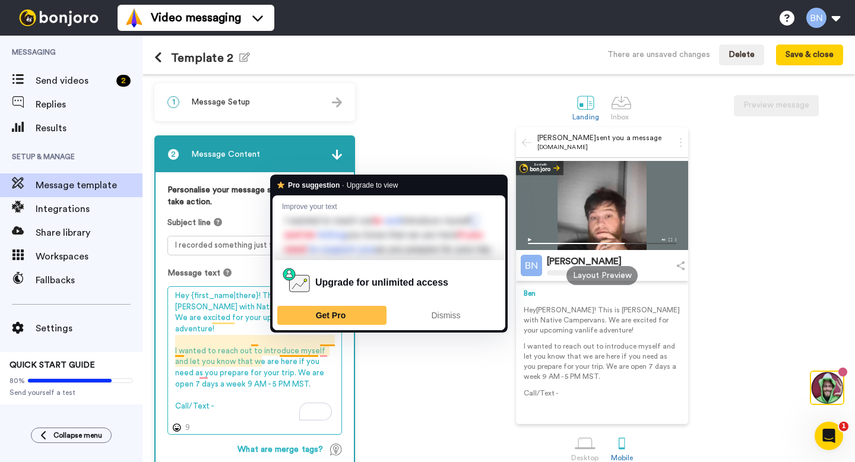
click at [283, 353] on textarea "Hey {first_name|there}! This is [PERSON_NAME] with Native Campervans. We are ex…" at bounding box center [254, 360] width 175 height 148
drag, startPoint x: 280, startPoint y: 352, endPoint x: 316, endPoint y: 352, distance: 36.8
click at [316, 352] on textarea "Hey {first_name|there}! This is [PERSON_NAME] with Native Campervans. We are ex…" at bounding box center [254, 360] width 175 height 148
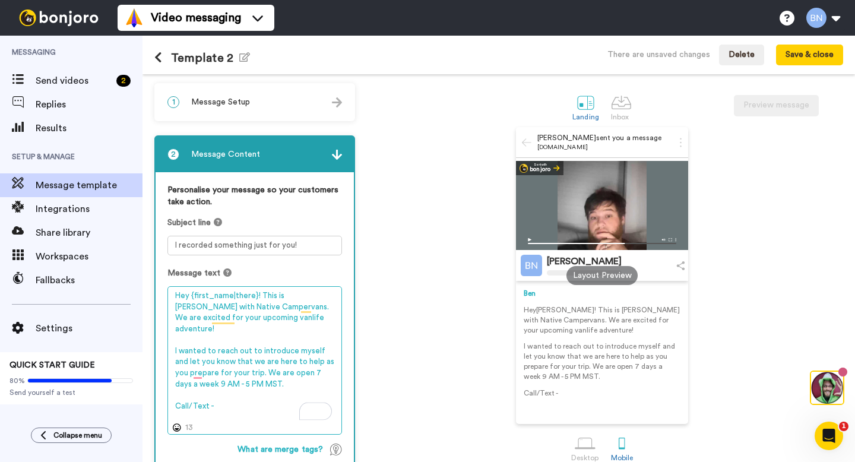
click at [241, 393] on textarea "Hey {first_name|there}! This is [PERSON_NAME] with Native Campervans. We are ex…" at bounding box center [254, 360] width 175 height 148
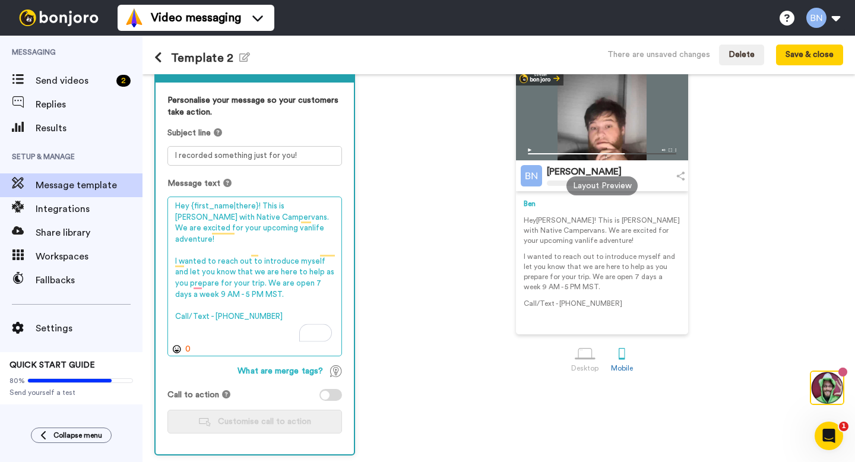
scroll to position [91, 0]
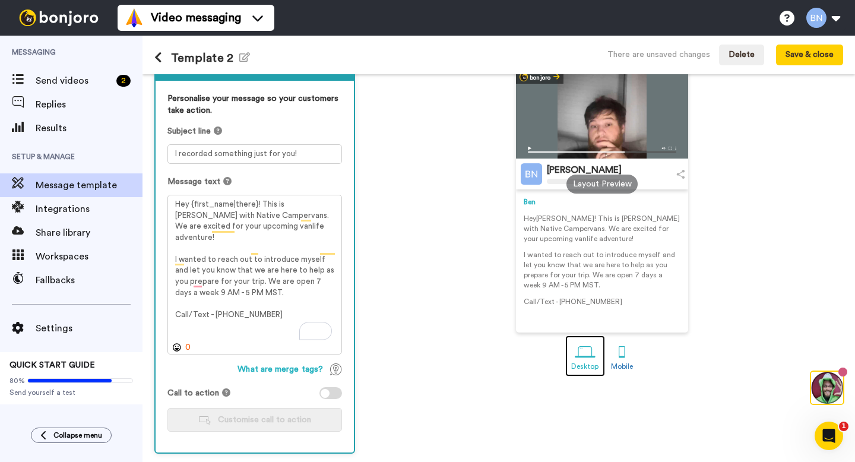
click at [583, 356] on div at bounding box center [585, 351] width 21 height 21
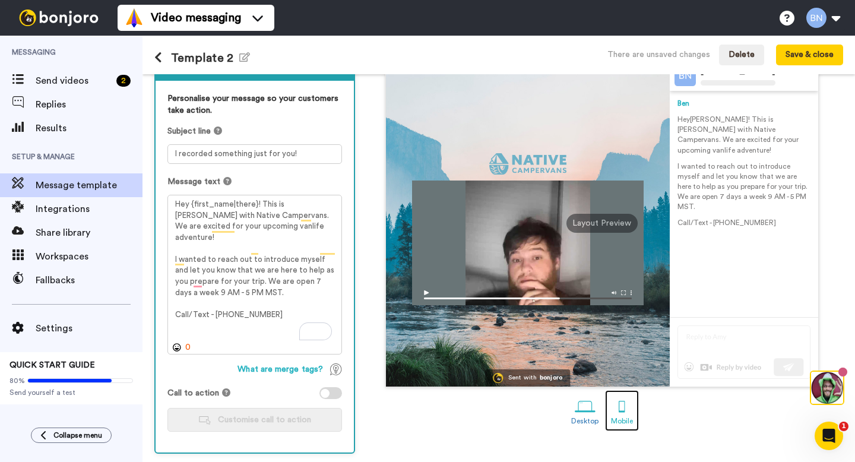
click at [627, 411] on div at bounding box center [621, 406] width 21 height 21
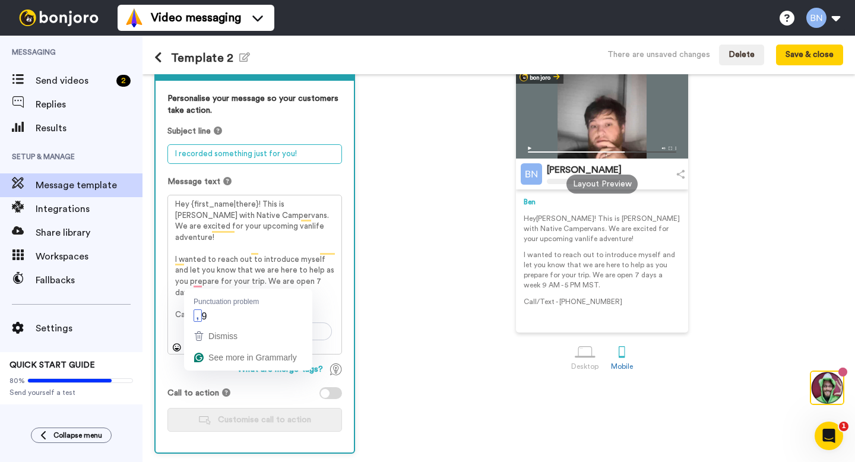
drag, startPoint x: 301, startPoint y: 154, endPoint x: 225, endPoint y: 196, distance: 86.6
click at [156, 155] on div "Personalise your message so your customers take action. Subject line I recorded…" at bounding box center [255, 267] width 198 height 372
click at [200, 156] on textarea "I recorded something just for you!" at bounding box center [254, 154] width 175 height 20
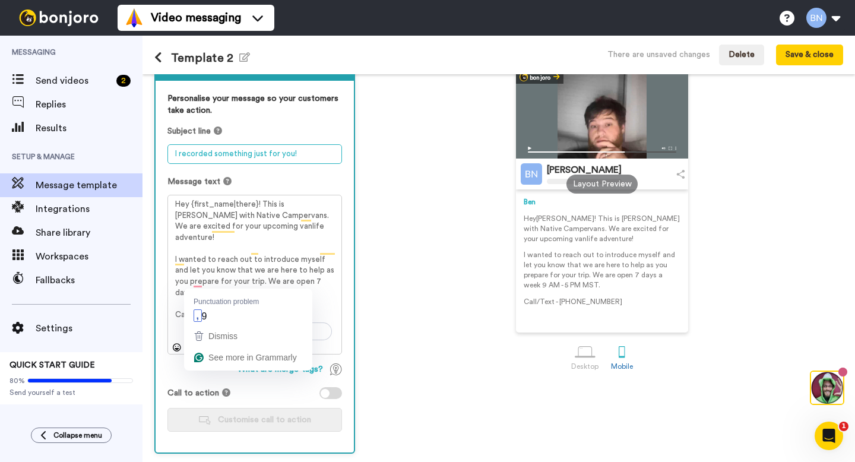
click at [200, 156] on textarea "I recorded something just for you!" at bounding box center [254, 154] width 175 height 20
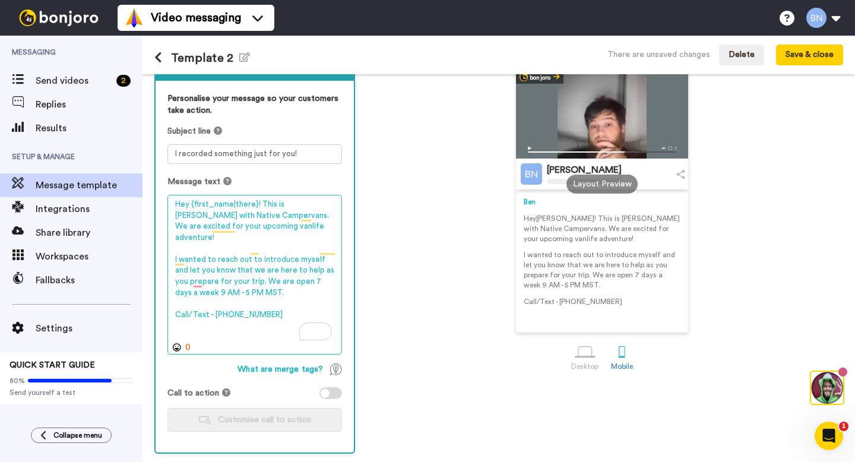
click at [212, 280] on textarea "Hey {first_name|there}! This is [PERSON_NAME] with Native Campervans. We are ex…" at bounding box center [254, 275] width 175 height 160
click at [224, 281] on textarea "Hey {first_name|there}! This is [PERSON_NAME] with Native Campervans. We are ex…" at bounding box center [254, 275] width 175 height 160
drag, startPoint x: 243, startPoint y: 272, endPoint x: 280, endPoint y: 256, distance: 39.6
click at [280, 256] on textarea "Hey {first_name|there}! This is [PERSON_NAME] with Native Campervans. We are ex…" at bounding box center [254, 275] width 175 height 160
click at [257, 307] on textarea "Hey {first_name|there}! This is [PERSON_NAME] with Native Campervans. We are ex…" at bounding box center [254, 275] width 175 height 160
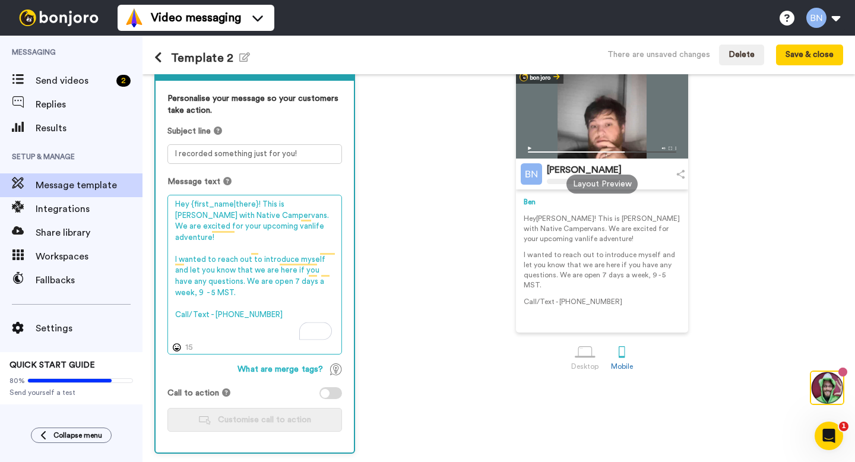
click at [270, 307] on textarea "Hey {first_name|there}! This is [PERSON_NAME] with Native Campervans. We are ex…" at bounding box center [254, 275] width 175 height 160
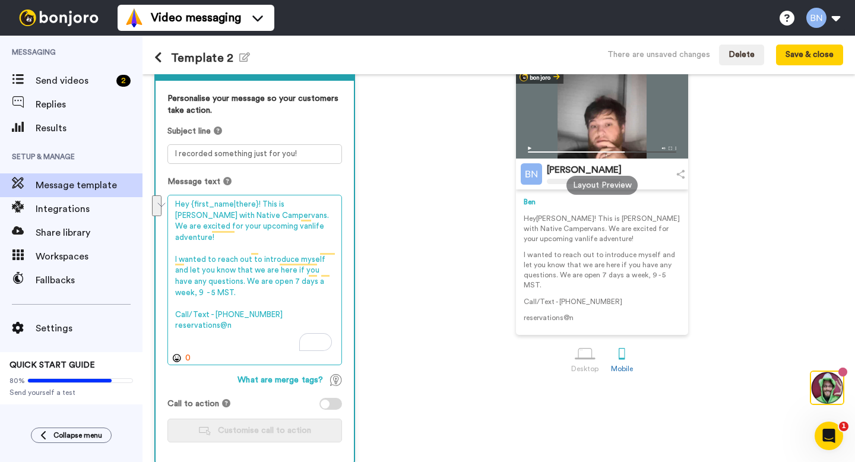
drag, startPoint x: 221, startPoint y: 283, endPoint x: 214, endPoint y: 271, distance: 13.3
click at [214, 271] on textarea "Hey {first_name|there}! This is [PERSON_NAME] with Native Campervans. We are ex…" at bounding box center [254, 280] width 175 height 170
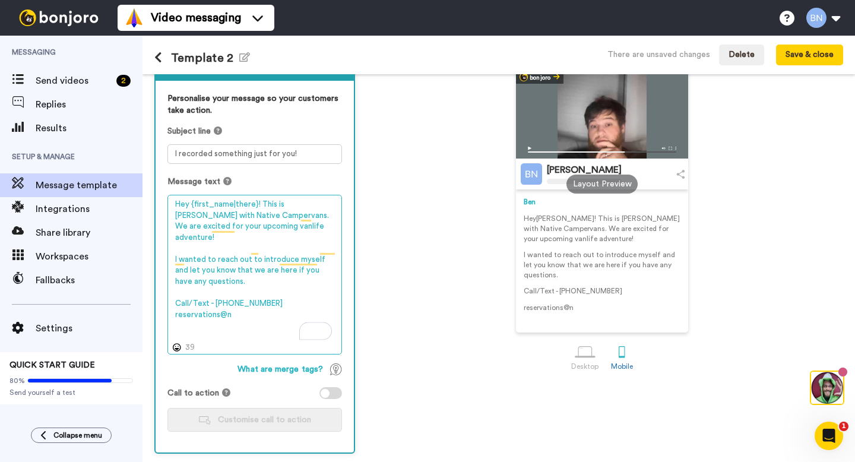
click at [236, 306] on textarea "Hey {first_name|there}! This is [PERSON_NAME] with Native Campervans. We are ex…" at bounding box center [254, 275] width 175 height 160
click at [227, 271] on textarea "Hey {first_name|there}! This is [PERSON_NAME] with Native Campervans. We are ex…" at bounding box center [254, 275] width 175 height 160
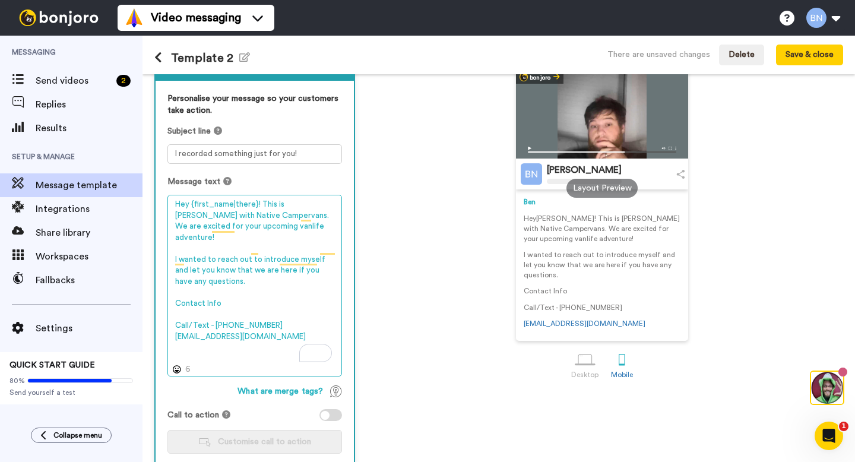
click at [219, 270] on textarea "Hey {first_name|there}! This is [PERSON_NAME] with Native Campervans. We are ex…" at bounding box center [254, 286] width 175 height 182
click at [175, 291] on textarea "Hey {first_name|there}! This is [PERSON_NAME] with Native Campervans. We are ex…" at bounding box center [254, 286] width 175 height 182
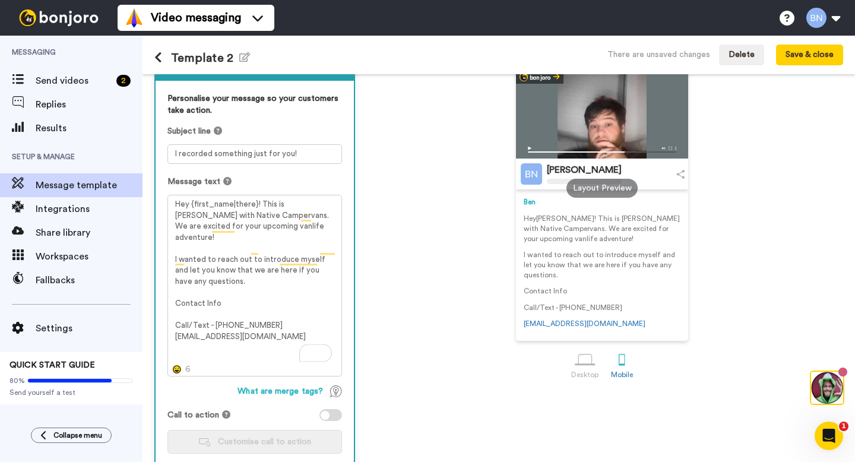
click at [177, 369] on icon at bounding box center [177, 369] width 8 height 8
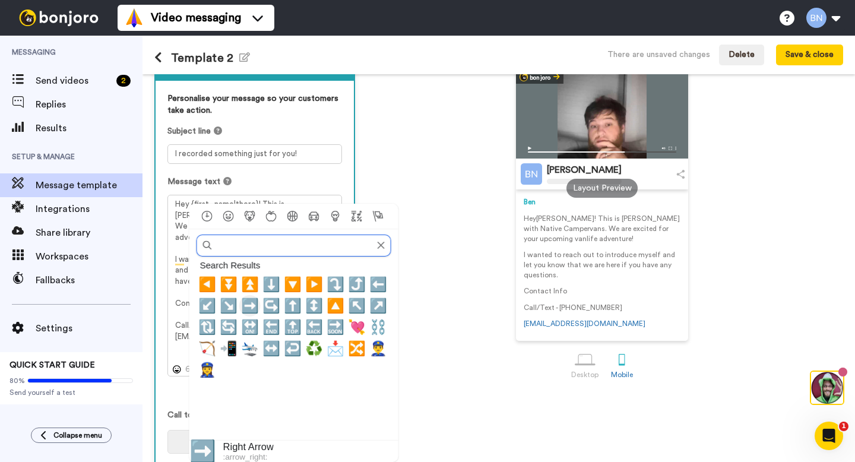
click at [252, 307] on span "➡️" at bounding box center [250, 305] width 18 height 17
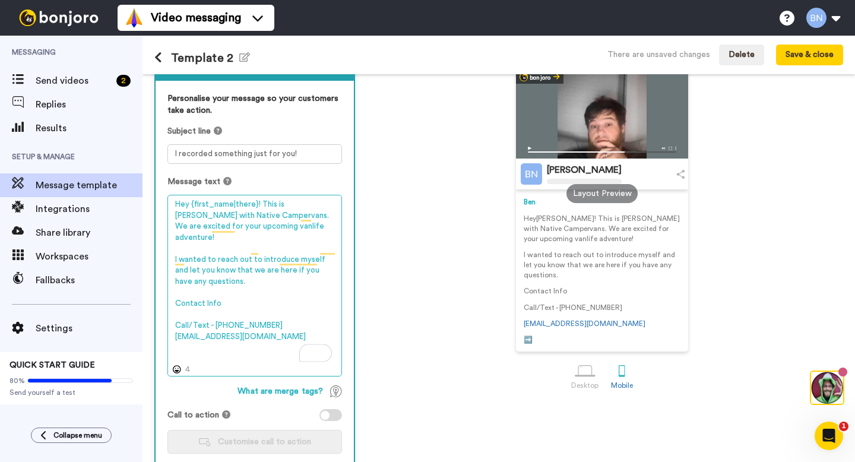
click at [197, 354] on textarea "Hey {first_name|there}! This is [PERSON_NAME] with Native Campervans. We are ex…" at bounding box center [254, 286] width 175 height 182
click at [175, 296] on textarea "Hey {first_name|there}! This is [PERSON_NAME] with Native Campervans. We are ex…" at bounding box center [254, 286] width 175 height 182
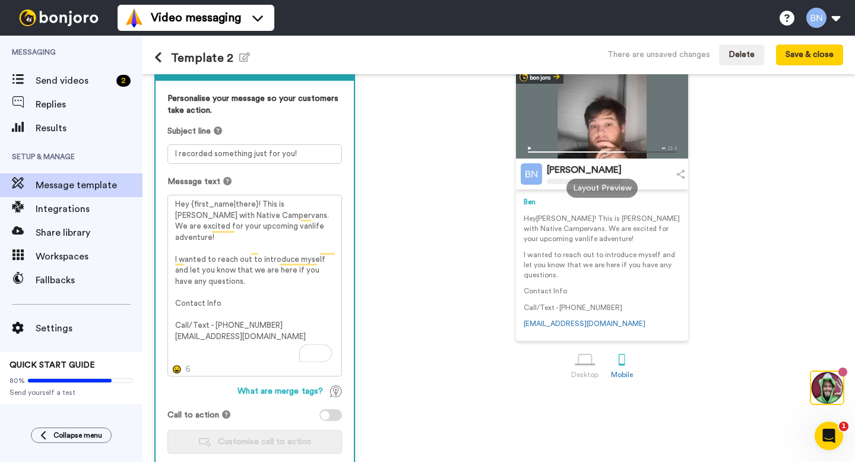
click at [178, 372] on icon at bounding box center [177, 369] width 8 height 8
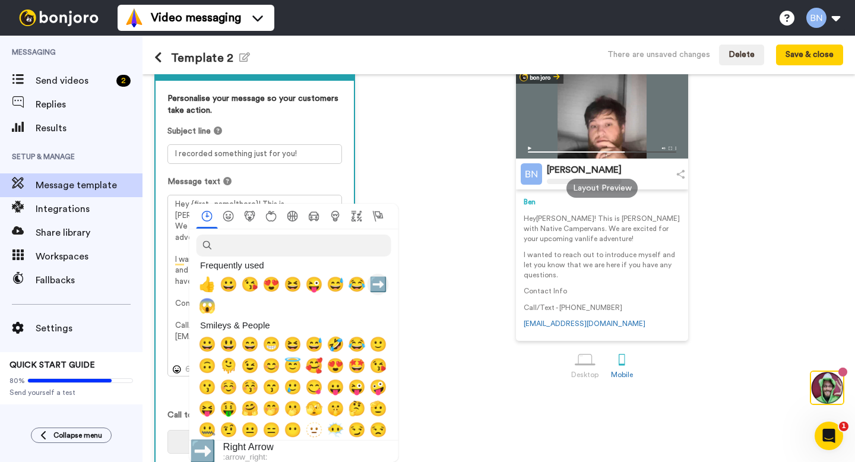
click at [376, 284] on span "➡️" at bounding box center [378, 284] width 18 height 17
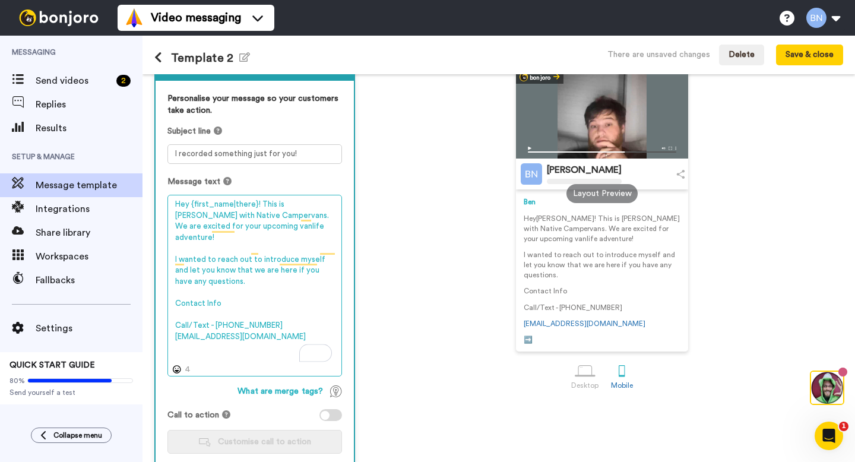
click at [203, 351] on textarea "Hey {first_name|there}! This is [PERSON_NAME] with Native Campervans. We are ex…" at bounding box center [254, 286] width 175 height 182
click at [202, 357] on textarea "Hey {first_name|there}! This is [PERSON_NAME] with Native Campervans. We are ex…" at bounding box center [254, 286] width 175 height 182
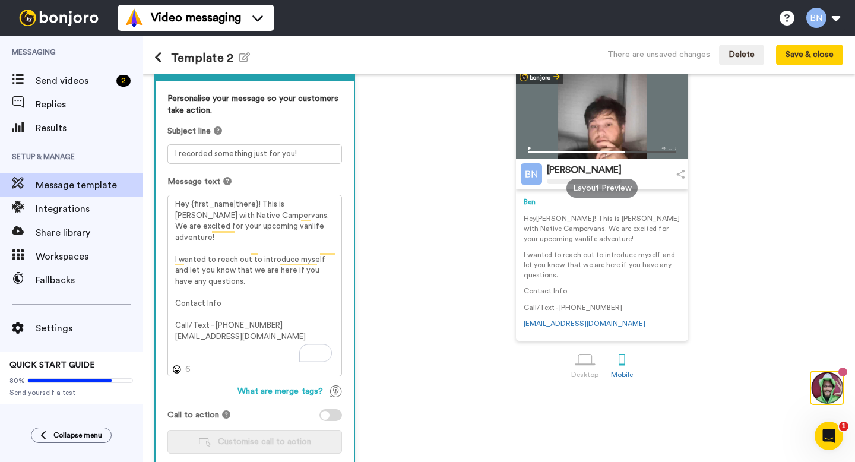
click at [421, 334] on div "[PERSON_NAME] sent you a message [DOMAIN_NAME] Sent with [PERSON_NAME] [PERSON_…" at bounding box center [602, 188] width 482 height 305
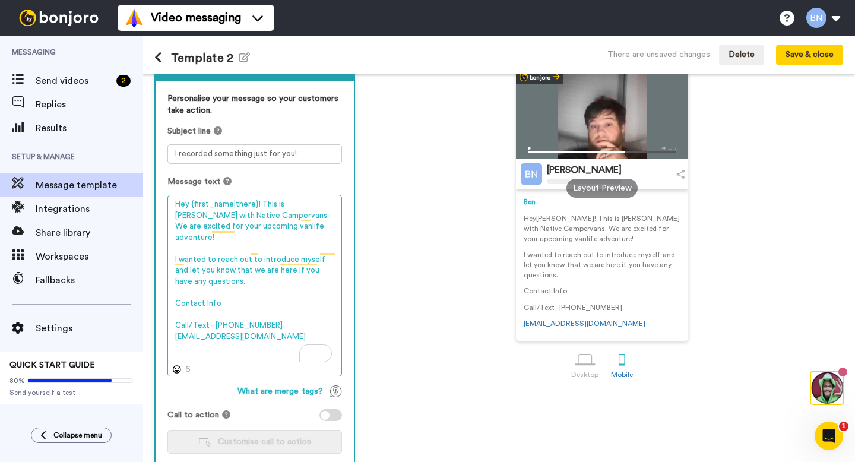
click at [245, 297] on textarea "Hey {first_name|there}! This is [PERSON_NAME] with Native Campervans. We are ex…" at bounding box center [254, 286] width 175 height 182
type textarea "Hey {first_name|there}! This is [PERSON_NAME] with Native Campervans. We are ex…"
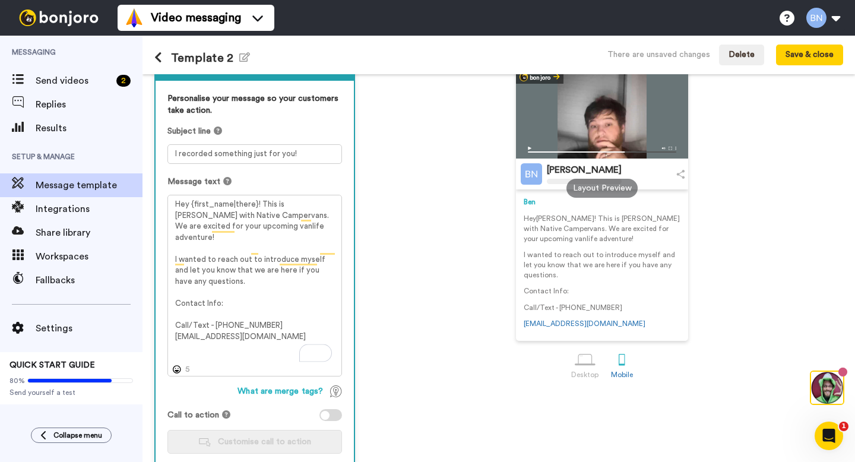
click at [412, 334] on div "[PERSON_NAME] sent you a message [DOMAIN_NAME] Sent with [PERSON_NAME] [PERSON_…" at bounding box center [602, 188] width 482 height 305
click at [242, 60] on icon "button" at bounding box center [244, 56] width 11 height 9
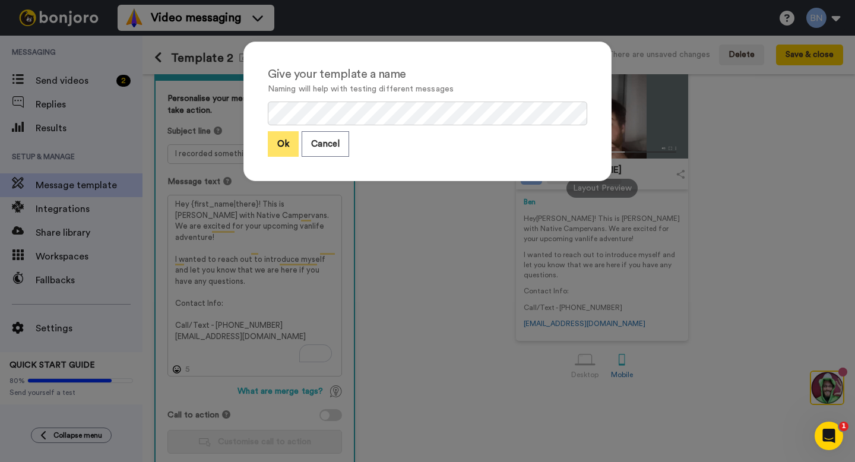
click at [284, 141] on button "Ok" at bounding box center [283, 144] width 31 height 26
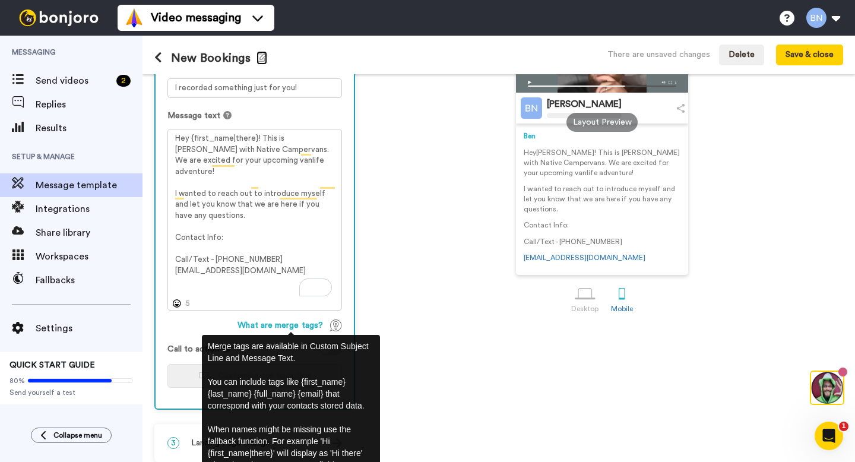
scroll to position [166, 0]
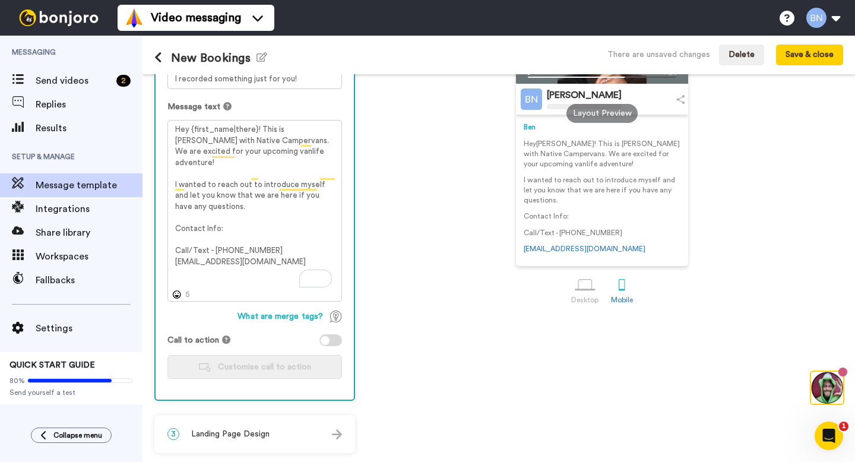
click at [219, 433] on span "Landing Page Design" at bounding box center [230, 434] width 78 height 12
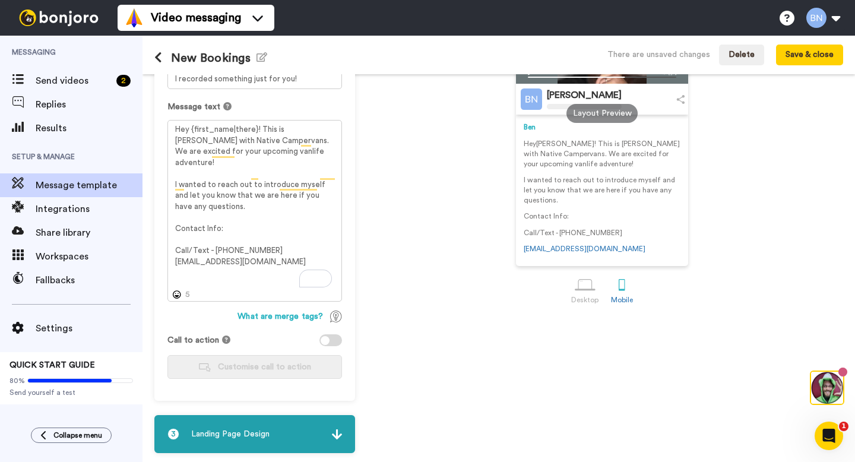
scroll to position [24, 0]
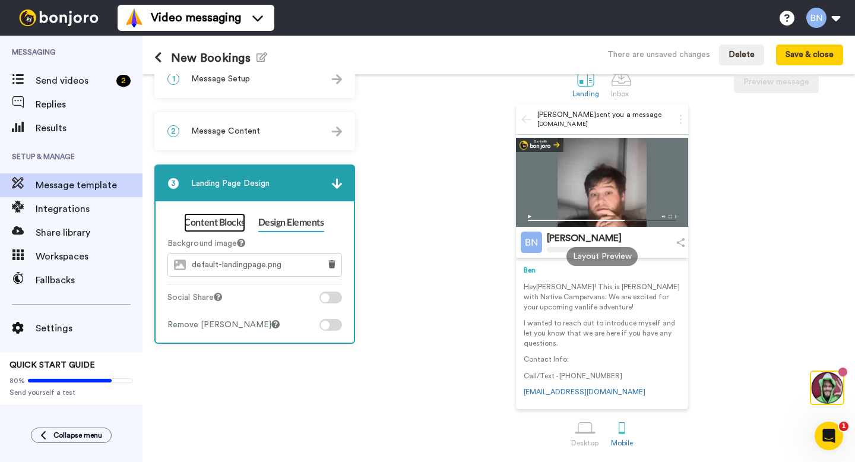
click at [226, 218] on link "Content Blocks" at bounding box center [214, 222] width 61 height 19
